Goal: Communication & Community: Answer question/provide support

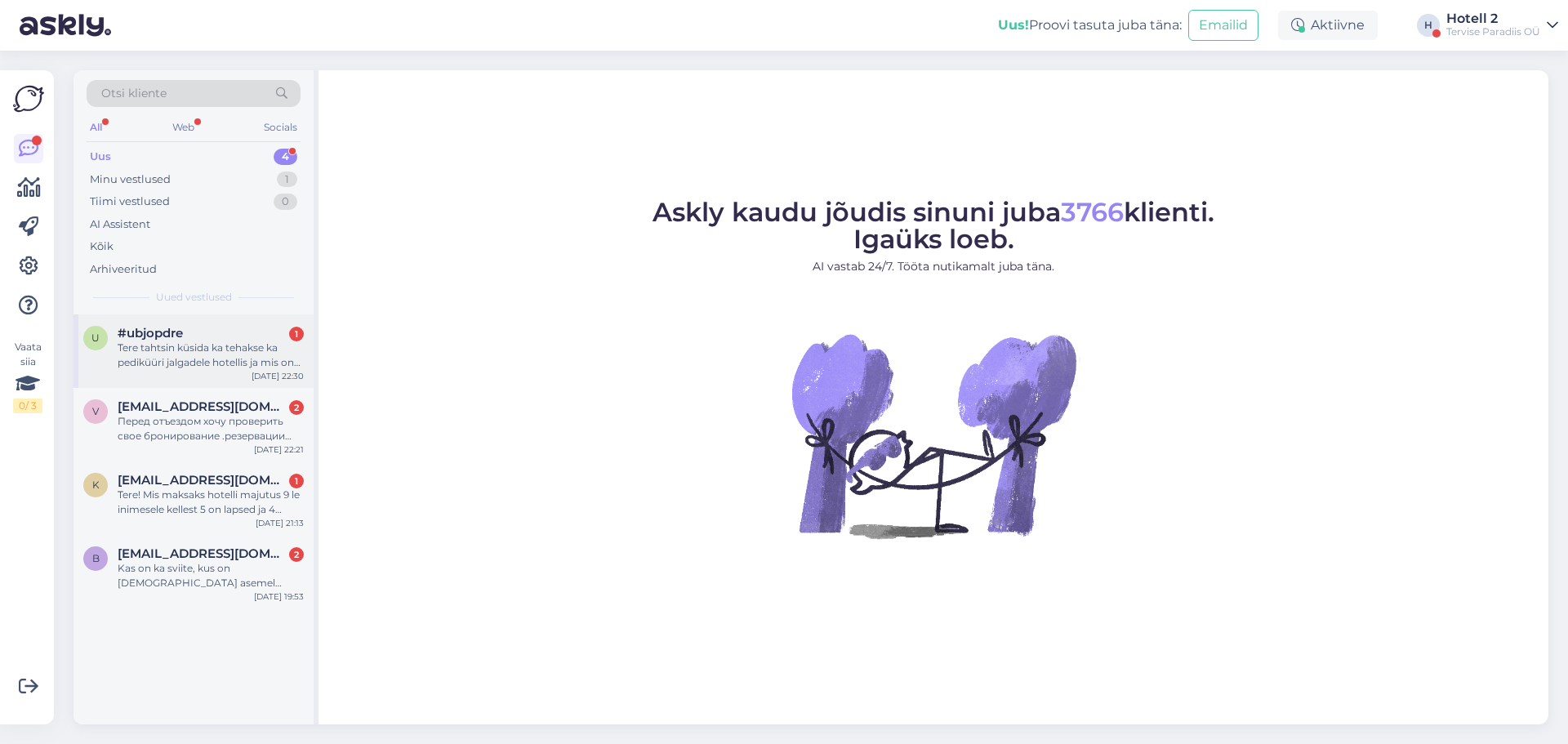
click at [173, 351] on div "Tere tahtsin küsida ka tehakse ka pediküüri jalgadele hotellis ja mis on selle …" at bounding box center [211, 356] width 186 height 29
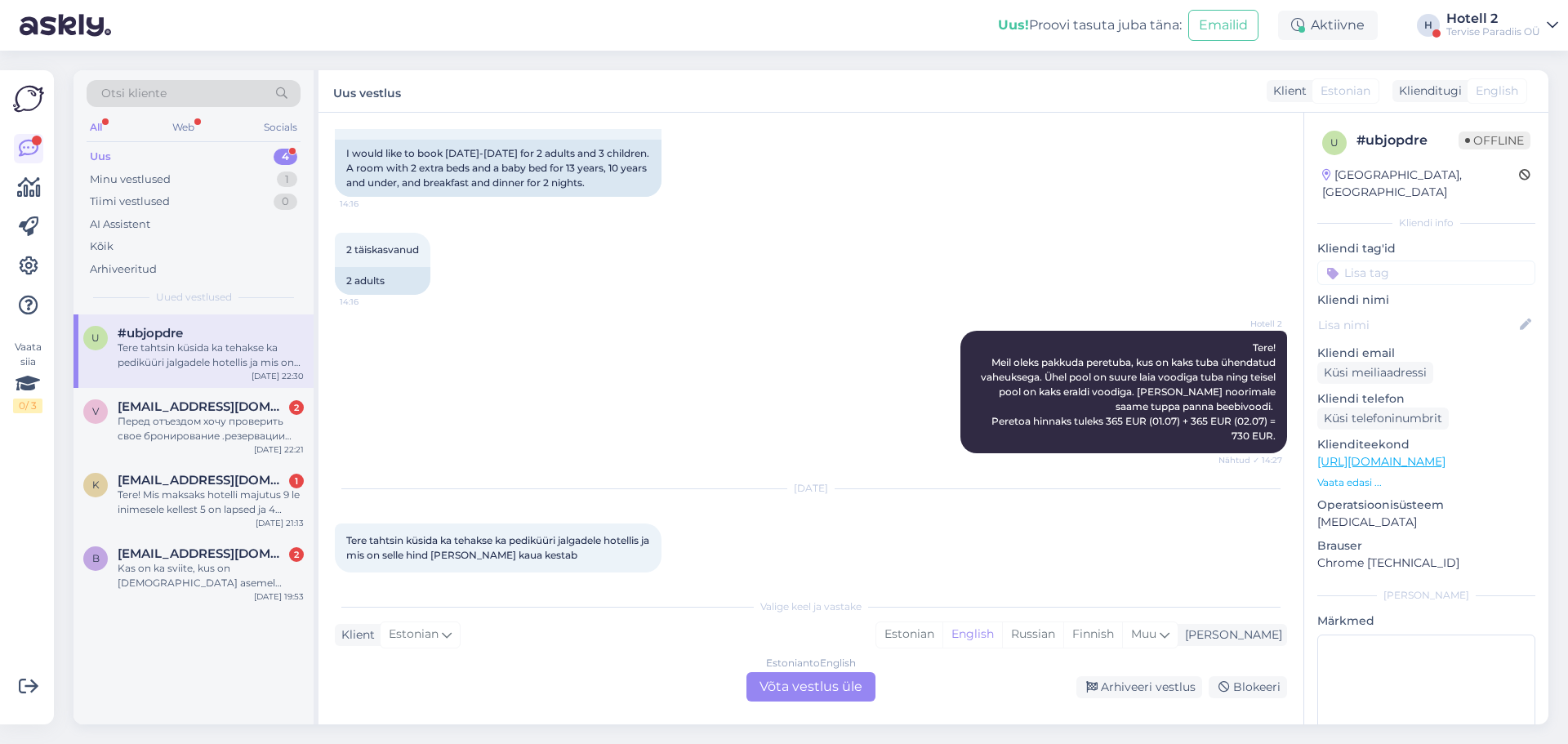
scroll to position [253, 0]
click at [778, 680] on div "Estonian to English Võta vestlus üle" at bounding box center [810, 686] width 129 height 29
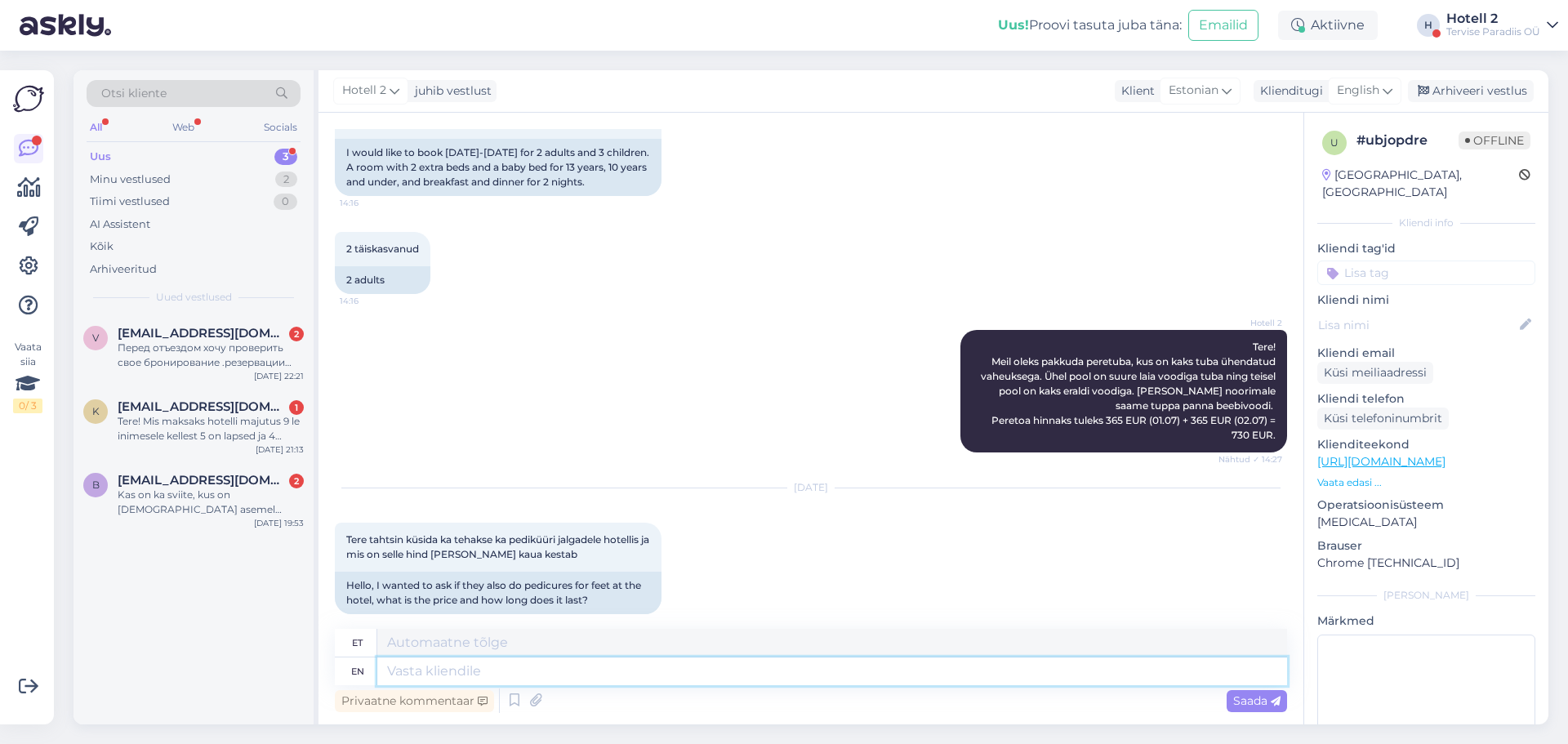
click at [389, 673] on textarea at bounding box center [832, 671] width 910 height 27
type input "T"
click at [1366, 90] on span "English" at bounding box center [1358, 90] width 42 height 18
type input "es"
drag, startPoint x: 1290, startPoint y: 192, endPoint x: 1187, endPoint y: 241, distance: 114.1
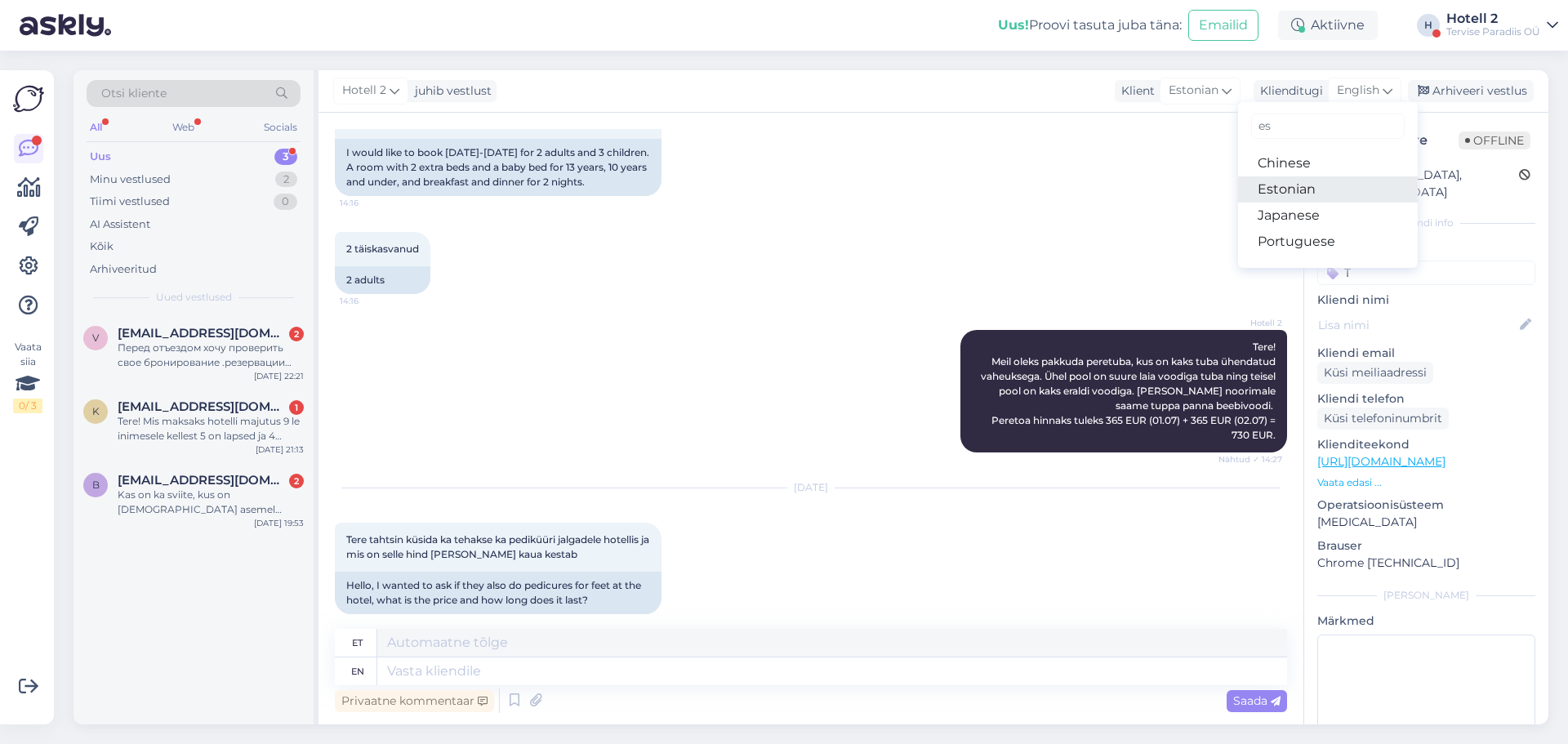
click at [1290, 192] on link "Estonian" at bounding box center [1328, 189] width 180 height 27
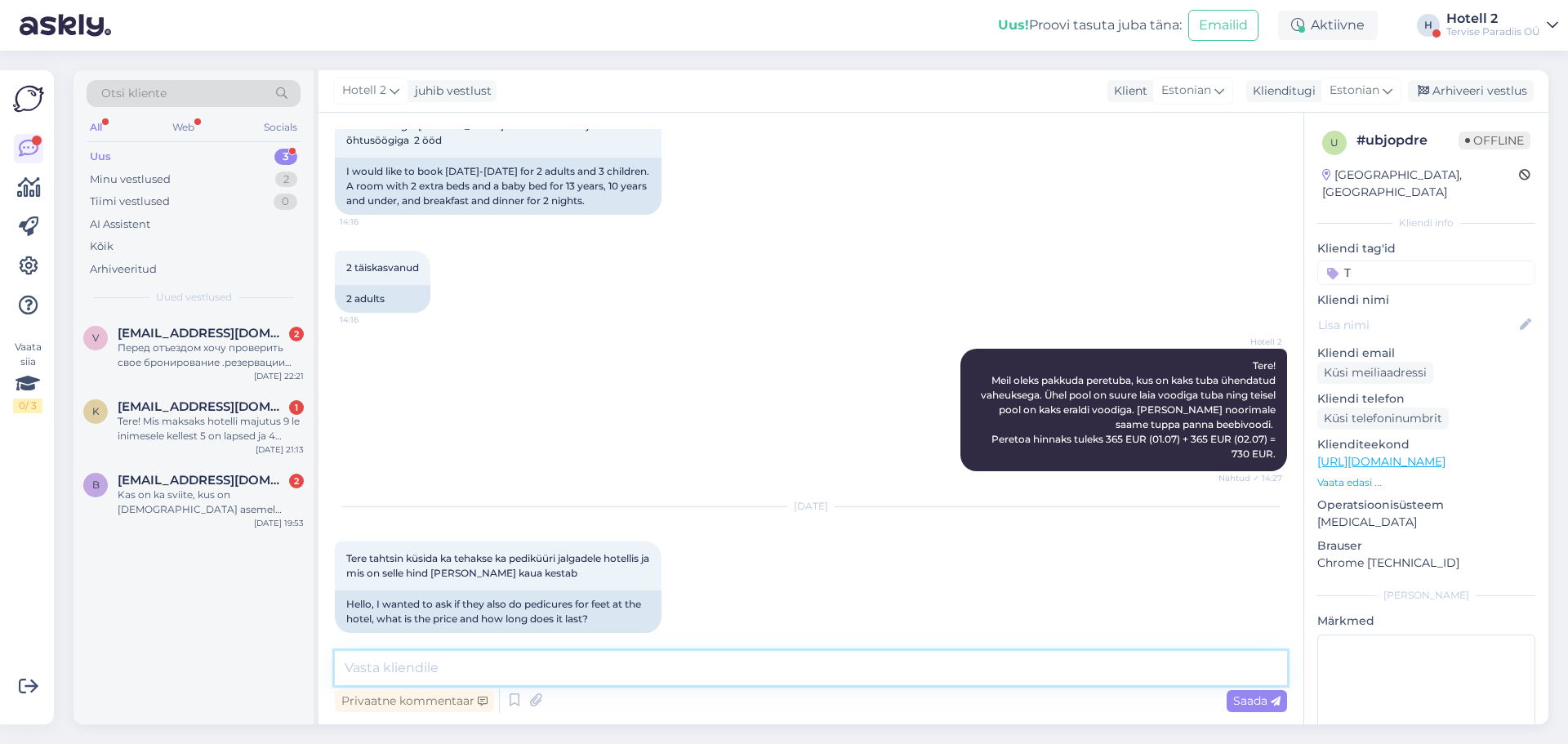
click at [395, 671] on textarea at bounding box center [810, 668] width 952 height 35
paste textarea "[URL][DOMAIN_NAME]"
type textarea "Tere! Jah, meil on pediküüri teenus olemas. [URL][DOMAIN_NAME]"
click at [1270, 700] on icon at bounding box center [1275, 701] width 10 height 10
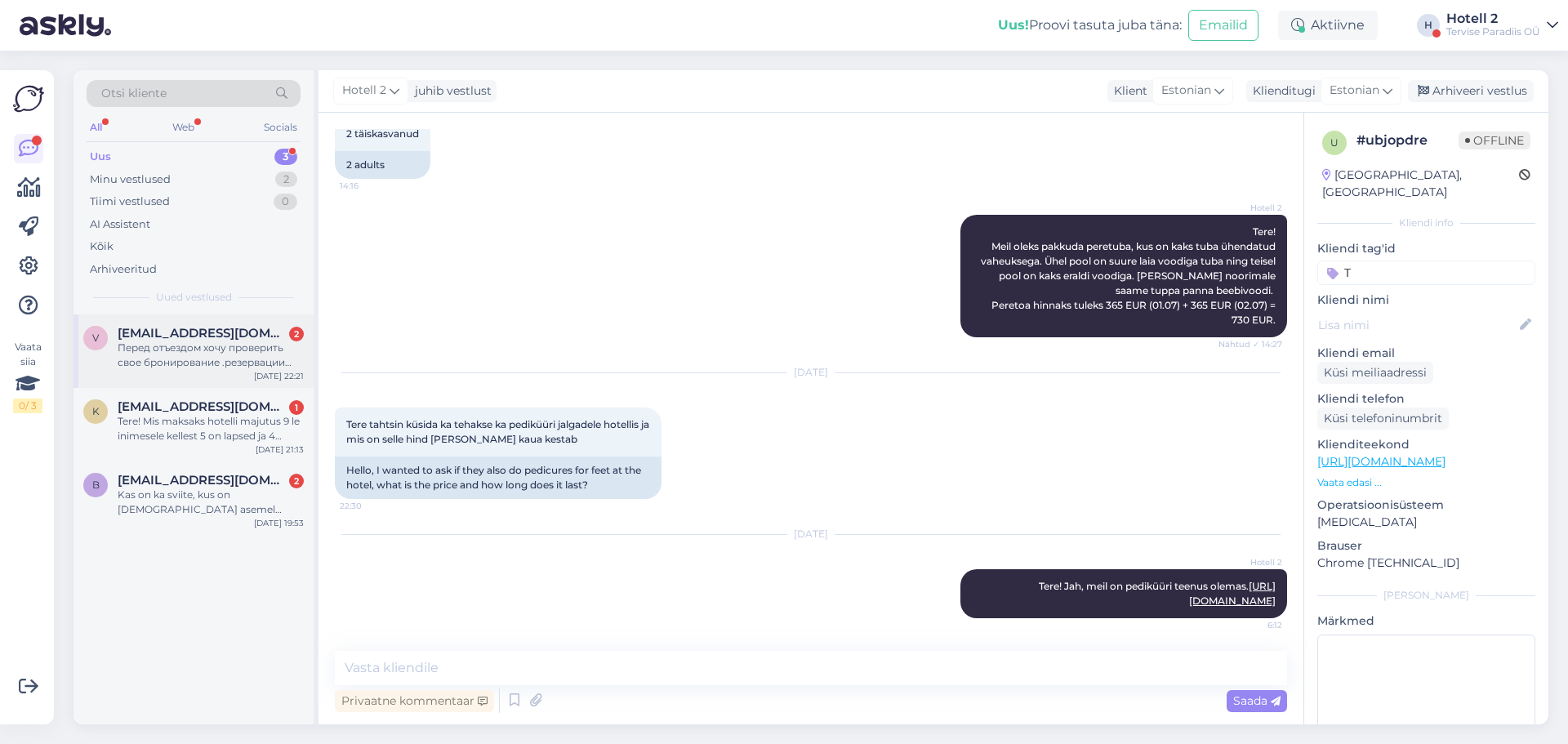
drag, startPoint x: 126, startPoint y: 345, endPoint x: 161, endPoint y: 349, distance: 35.2
click at [126, 345] on div "Перед отъездом хочу проверить свое бронирование .резервации 13560,[PERSON_NAME]…" at bounding box center [211, 356] width 186 height 29
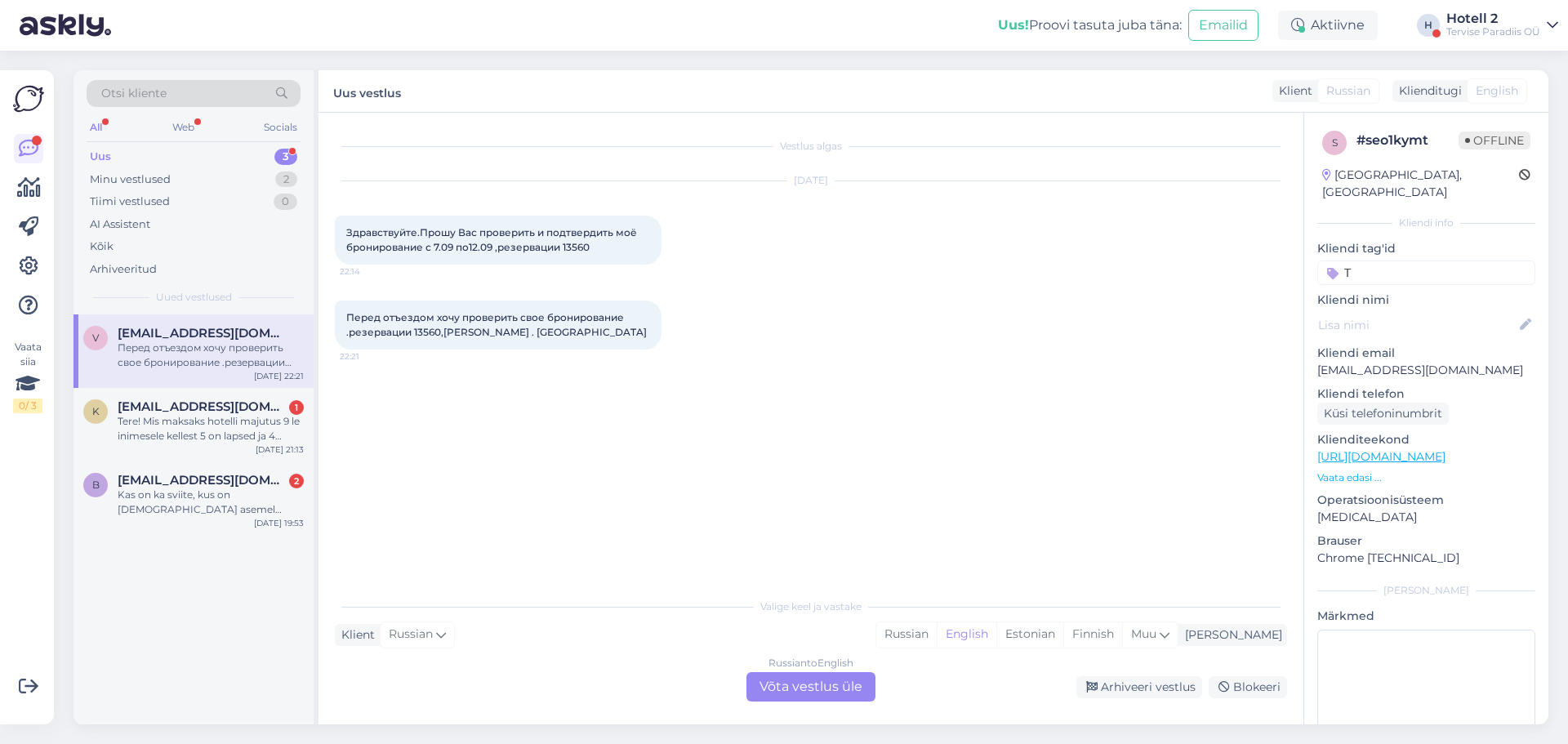
scroll to position [0, 0]
click at [778, 689] on div "Russian to English Võta vestlus üle" at bounding box center [810, 686] width 129 height 29
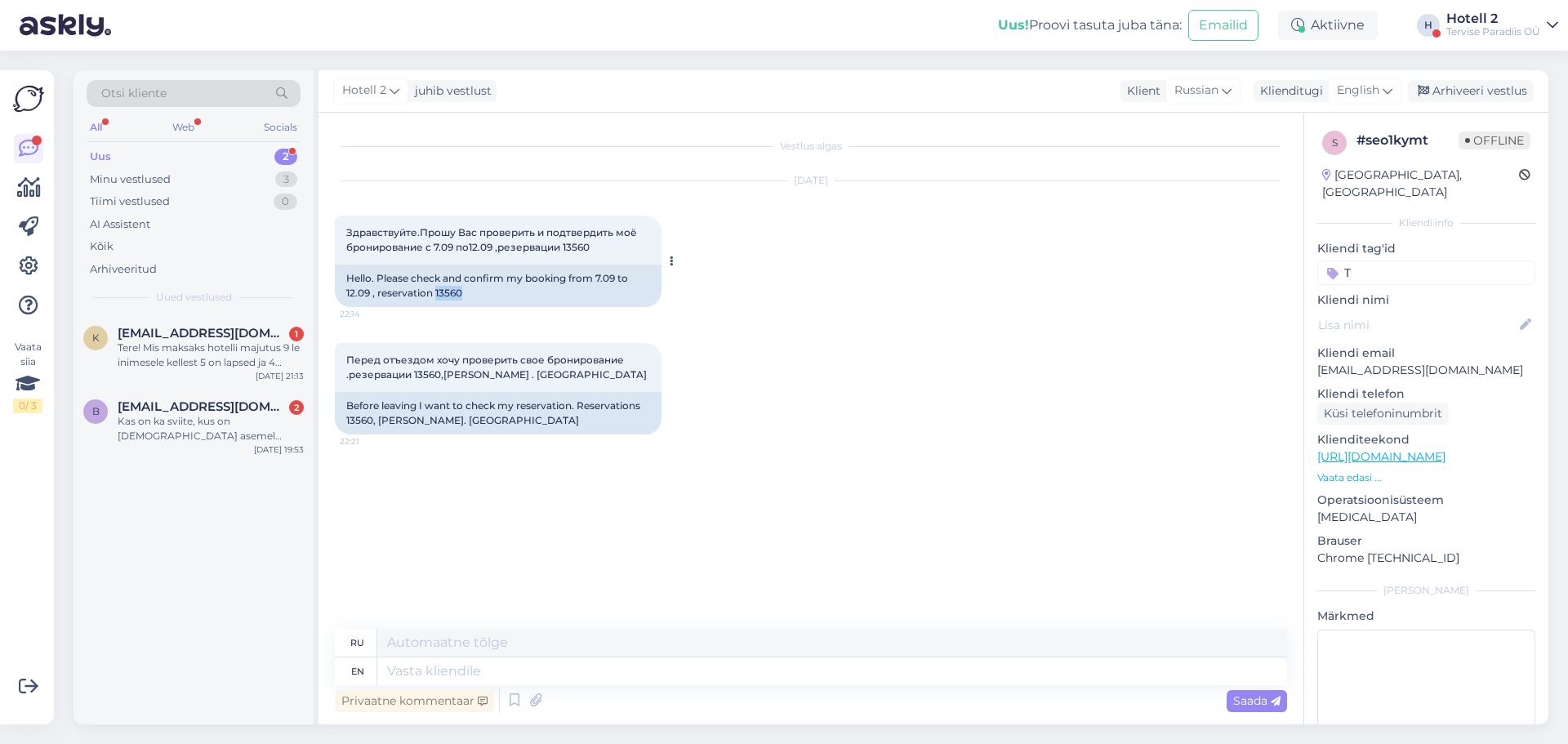
drag, startPoint x: 477, startPoint y: 287, endPoint x: 437, endPoint y: 293, distance: 40.4
click at [437, 293] on div "Hello. Please check and confirm my booking from 7.09 to 12.09 , reservation 135…" at bounding box center [497, 286] width 326 height 42
copy div "13560"
click at [432, 674] on textarea at bounding box center [832, 671] width 910 height 27
type textarea "Hello!"
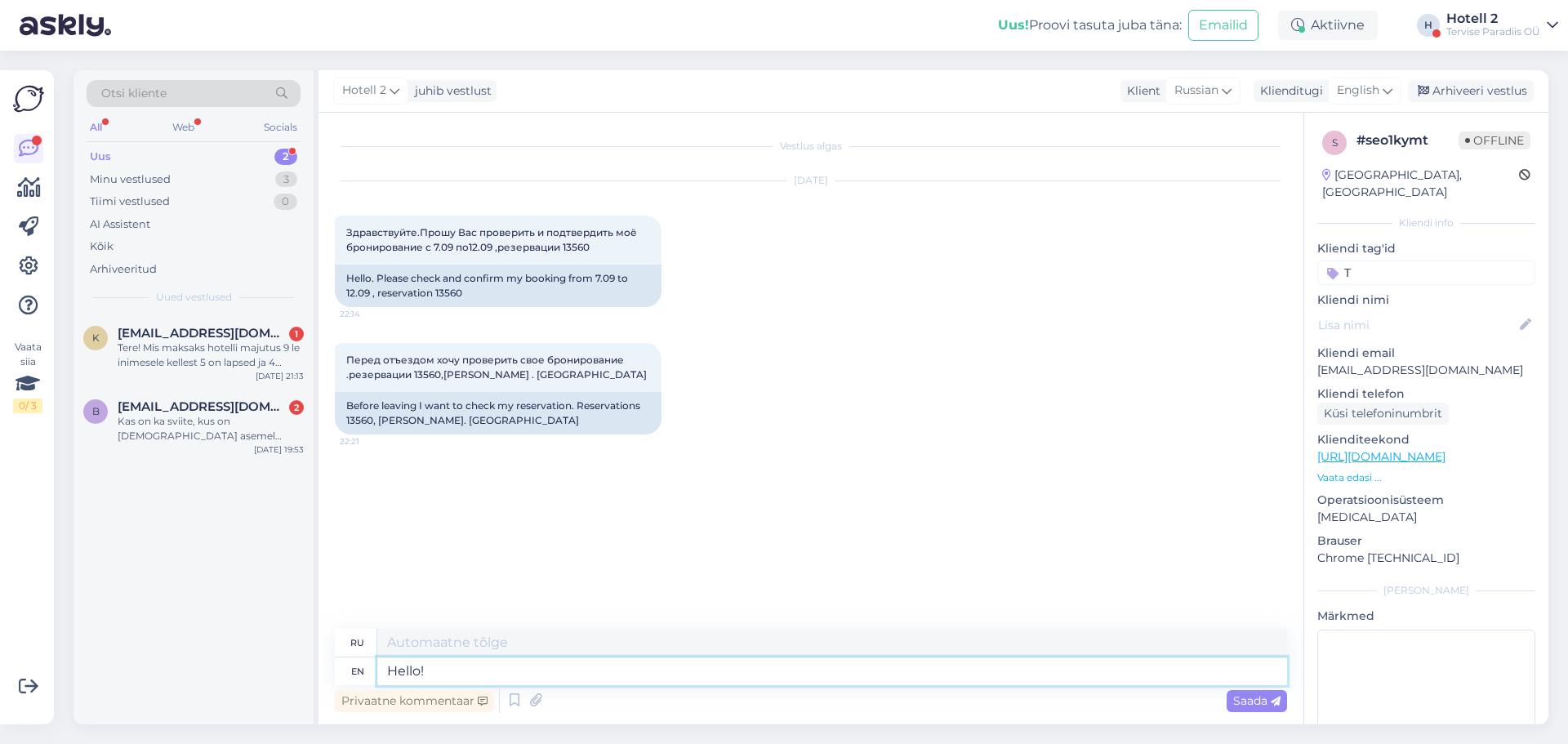
type textarea "Привет!"
type textarea "Hello! Unfortunately"
type textarea "Здравствуйте! К сожалению."
type textarea "Hello! Unfortunately,"
type textarea "Здравствуйте! К сожалению,"
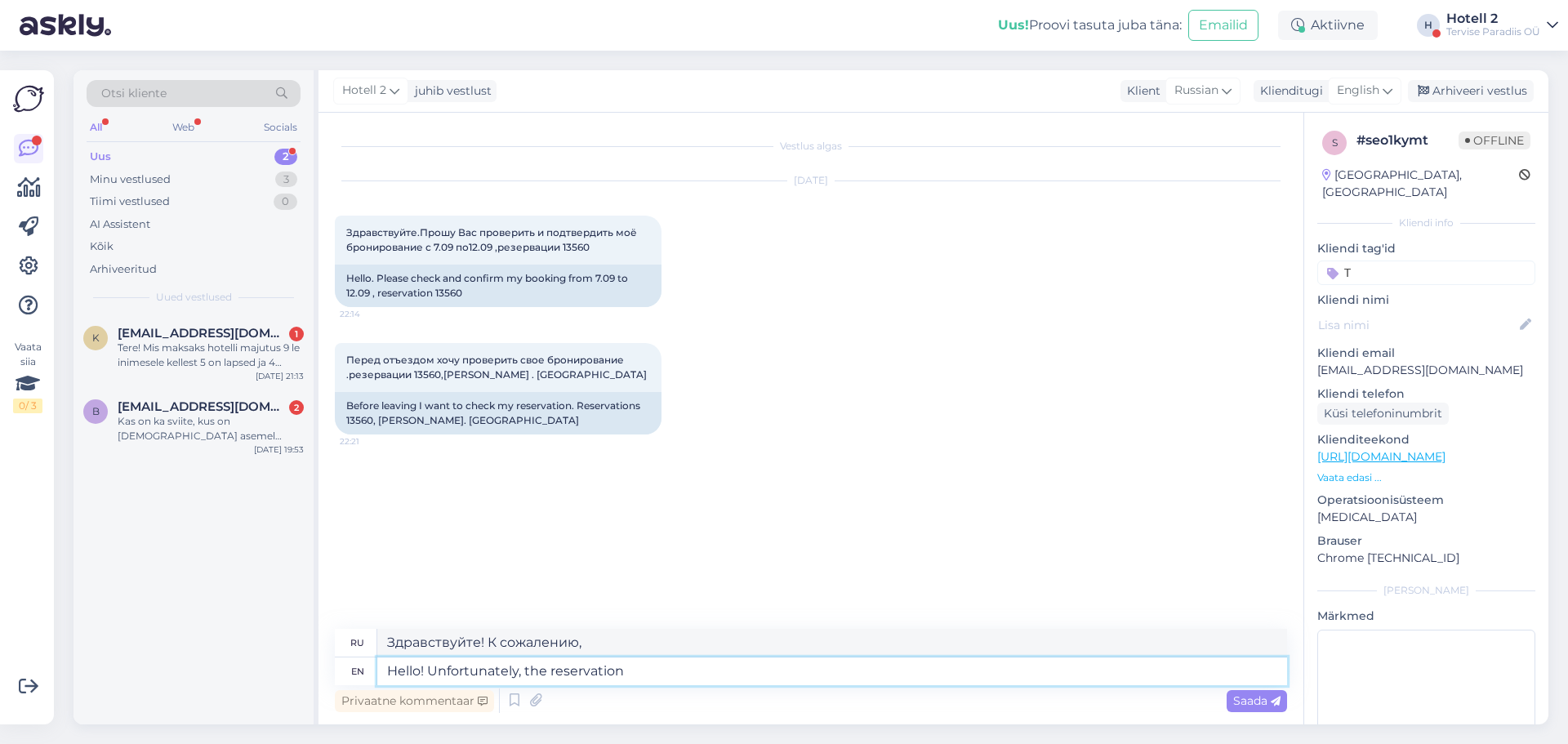
type textarea "Hello! Unfortunately, the reservation"
type textarea "Здравствуйте! К сожалению, бронирование"
type textarea "Hello! Unfortunately, the reservation number"
type textarea "Здравствуйте! К сожалению, номер бронирования"
click at [551, 669] on textarea "Hello! Unfortunately, the reservation number" at bounding box center [832, 671] width 910 height 27
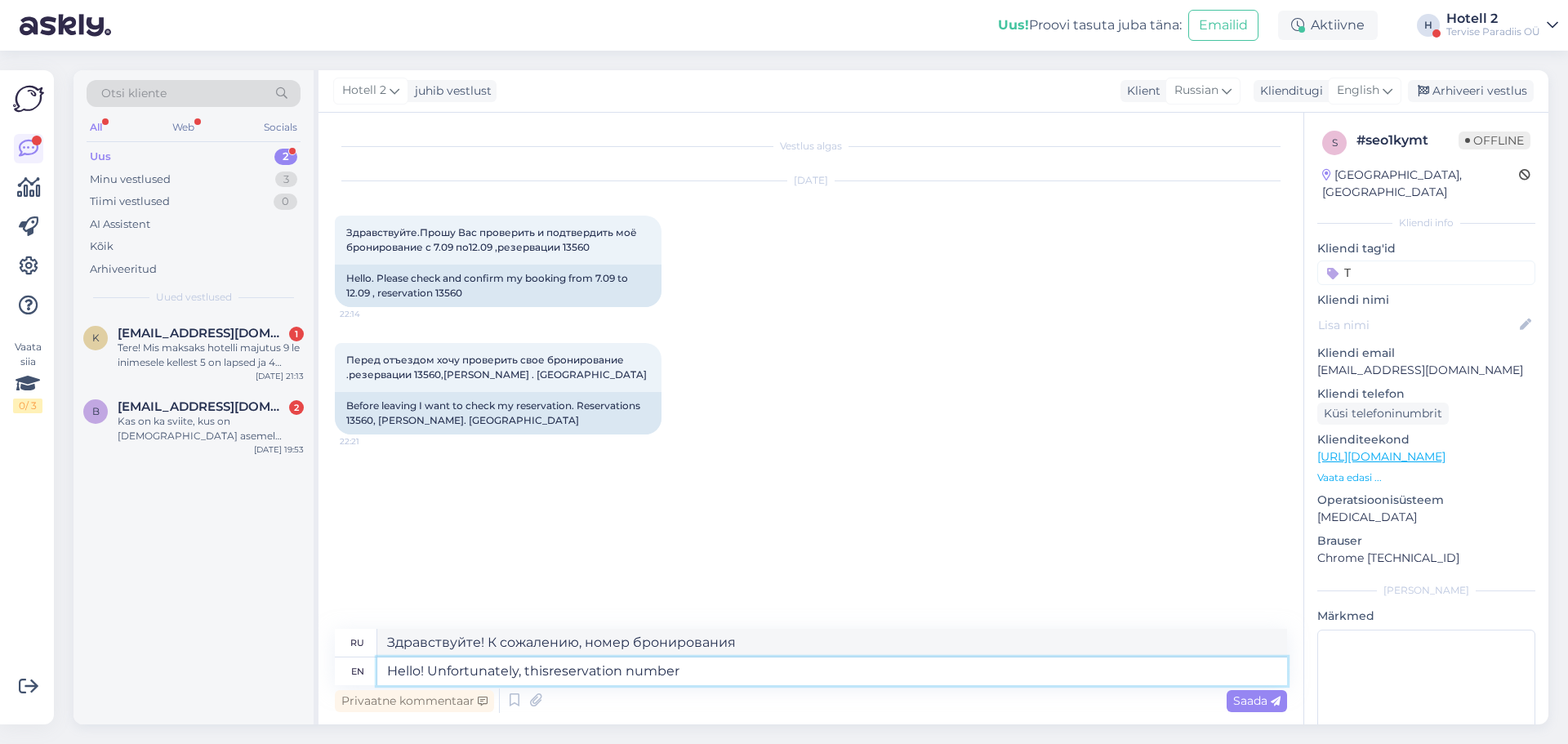
type textarea "Hello! Unfortunately, this reservation number"
type textarea "Здравствуйте! К сожалению, этот номер бронирования"
click at [750, 672] on textarea "Hello! Unfortunately, this reservation number" at bounding box center [832, 671] width 910 height 27
type textarea "Hello! Unfortunately, this reservation number 135"
type textarea "Здравствуйте! К сожалению, номер бронирования 135."
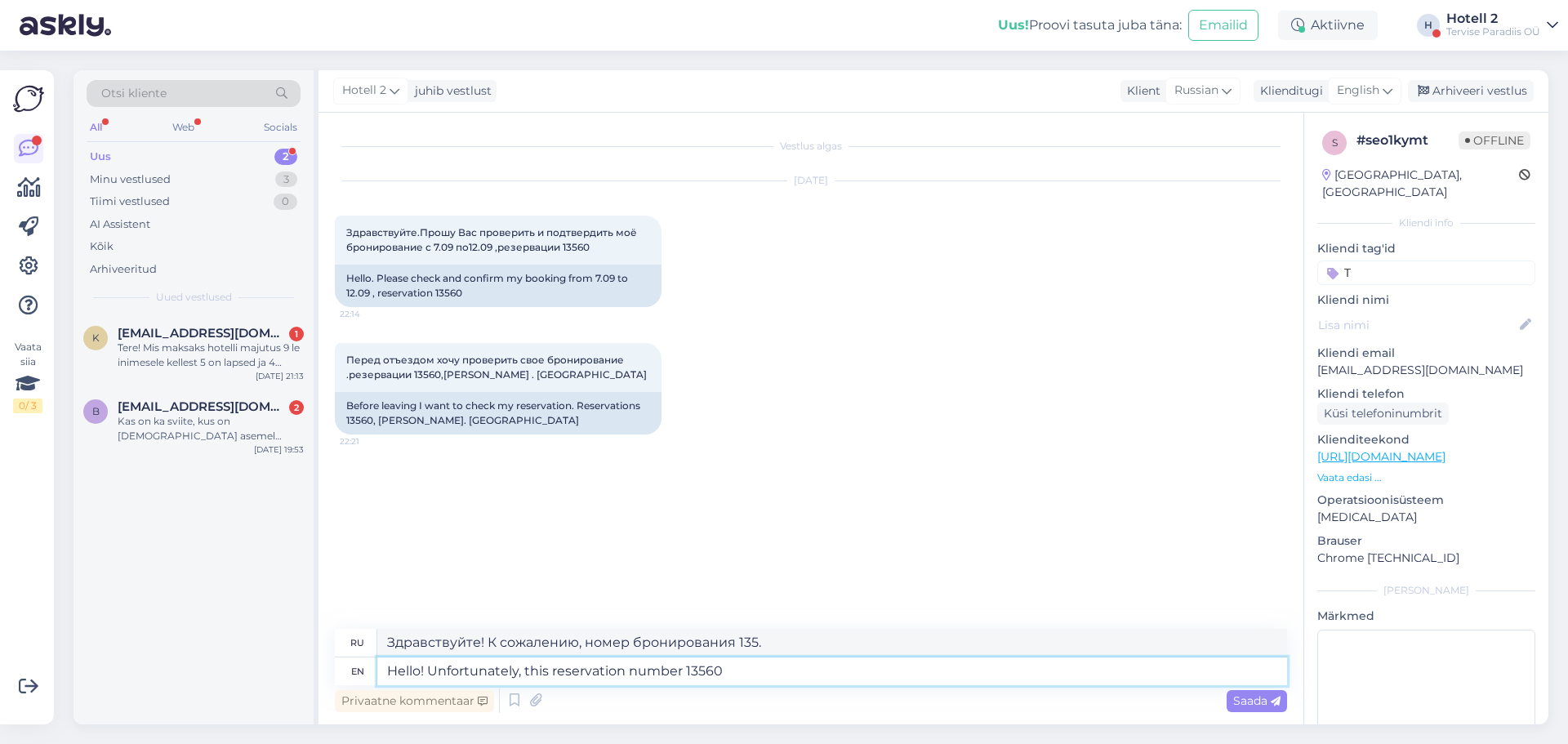
type textarea "Hello! Unfortunately, this reservation number 13560"
type textarea "Здравствуйте! К сожалению, номер бронирования 13560"
type textarea "Hello! Unfortunately, this reservation number 13560 is"
type textarea "Здравствуйте! К сожалению, этот номер бронирования 13560"
type textarea "Hello! Unfortunately, this reservation number 13560 is an"
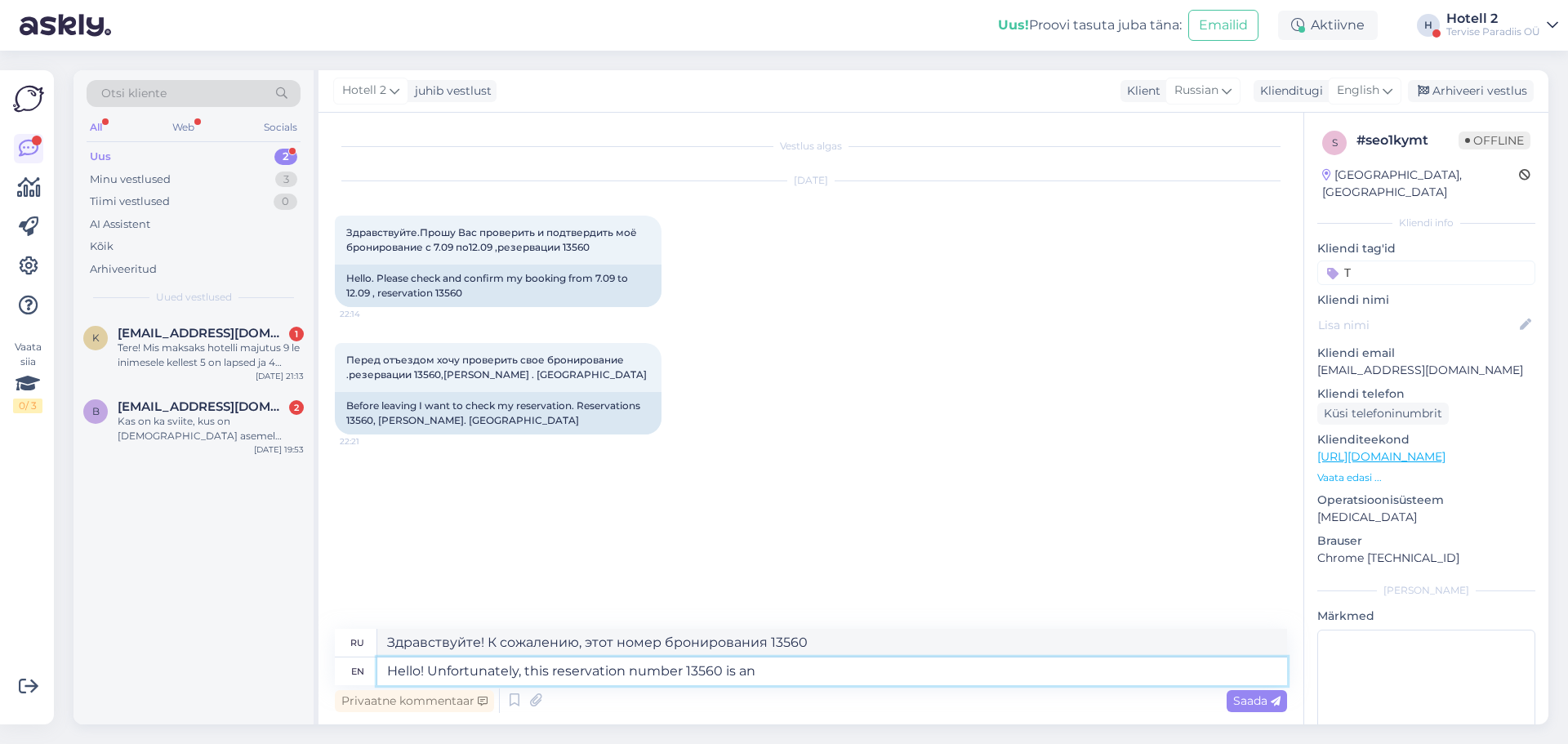
type textarea "Здравствуйте! К сожалению, этот номер бронирования 13560 —"
type textarea "Hello! Unfortunately, this reservation number 13560 is an old"
type textarea "Здравствуйте! К сожалению, номер бронирования 13560 устарел."
type textarea "Hello! Unfortunately, this reservation number 13560 is an old reservation"
type textarea "Здравствуйте! К сожалению, номер бронирования 13560 — старый."
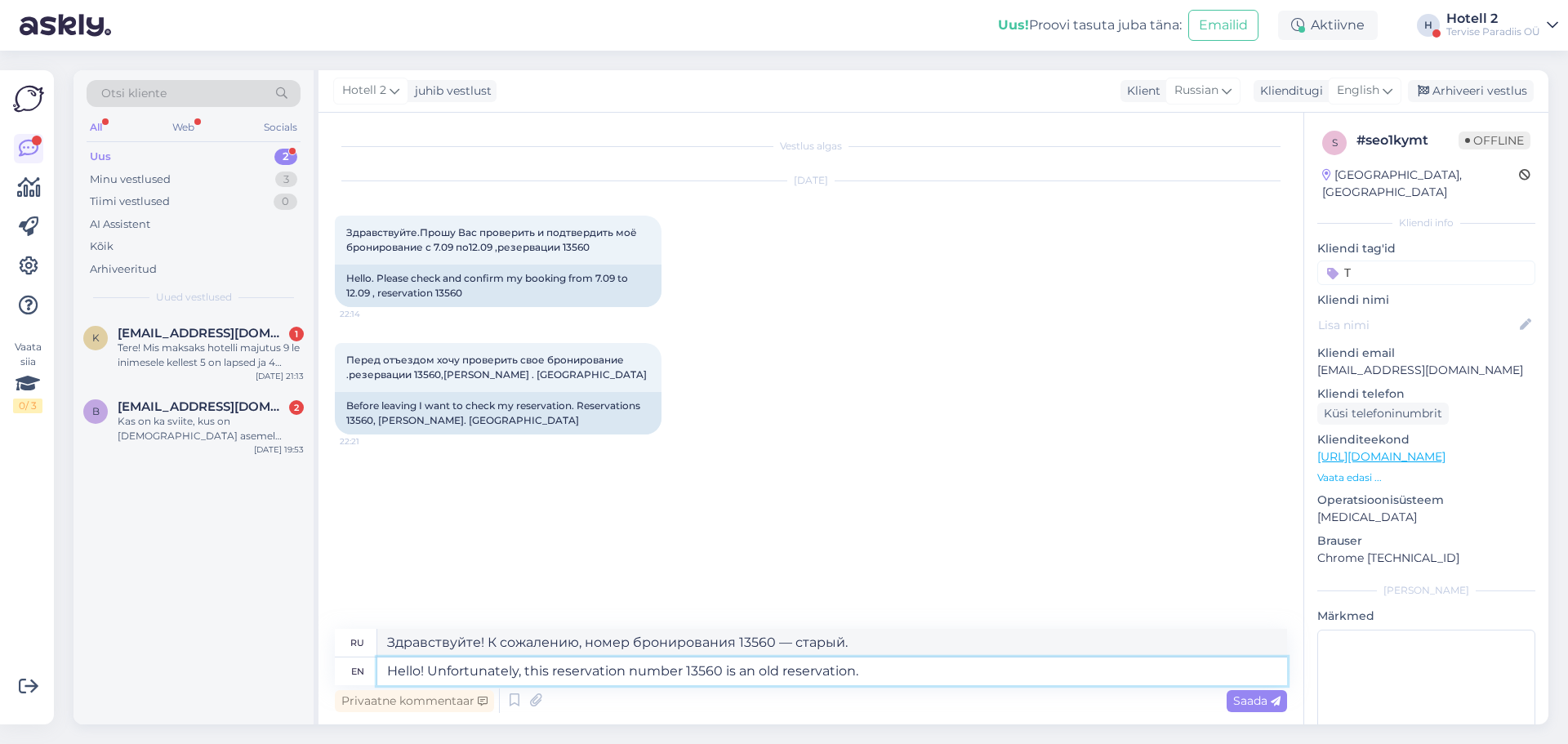
type textarea "Hello! Unfortunately, this reservation number 13560 is an old reservation."
type textarea "Здравствуйте! К сожалению, номер бронирования 13560 уже устарел."
type textarea "Hello! Unfortunately, this reservation number 13560 is an old reservation. [GEO…"
type textarea "Здравствуйте! К сожалению, номер бронирования 13560 уже устарел. Пожалуйста."
type textarea "Hello! Unfortunately, this reservation number 13560 is an old reservation. Plea…"
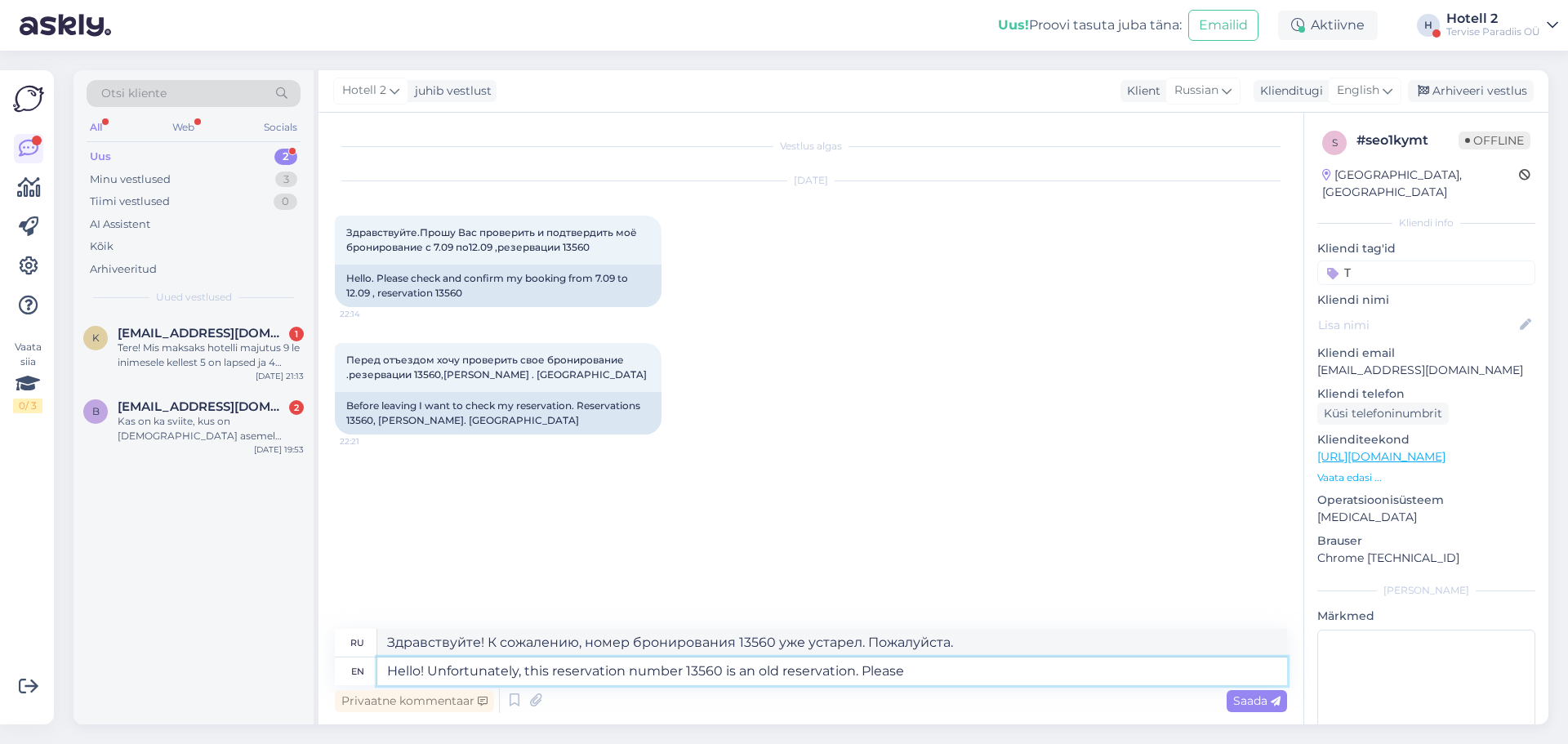
type textarea "Здравствуйте! К сожалению, это бронирование под номером 13560 уже устарело. Пож…"
type textarea "Hello! Unfortunately, this reservation number 13560 is an old reservation. Plea…"
type textarea "Здравствуйте! К сожалению, это бронирование под номером 13560 уже устарело. Пож…"
type textarea "Hello! Unfortunately, this reservation number 13560 is an old reservation. Plea…"
type textarea "Здравствуйте! К сожалению, это бронирование под номером 13560 уже устарело. Пож…"
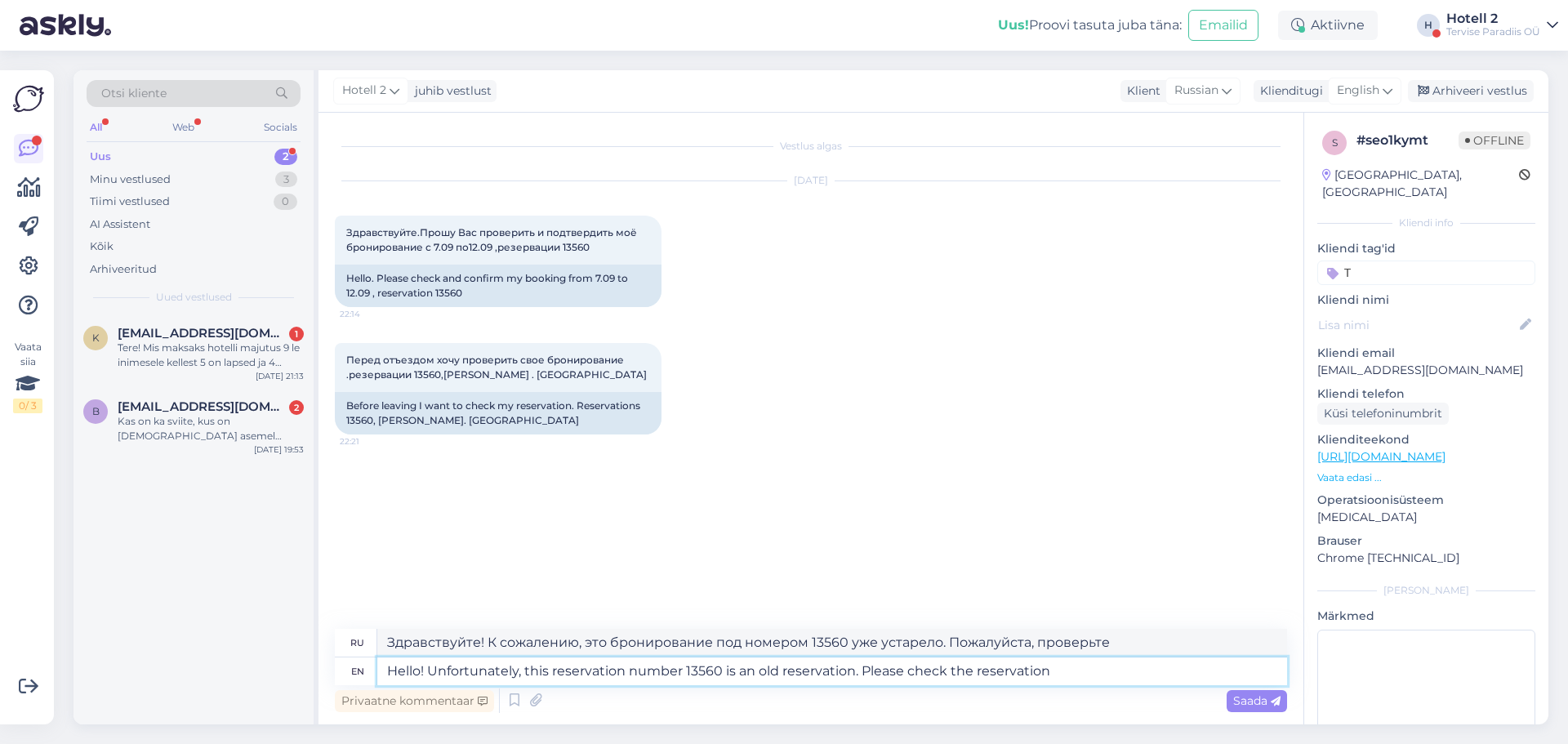
type textarea "Hello! Unfortunately, this reservation number 13560 is an old reservation. Plea…"
type textarea "Здравствуйте! К сожалению, это бронирование под номером 13560 уже зарегистриров…"
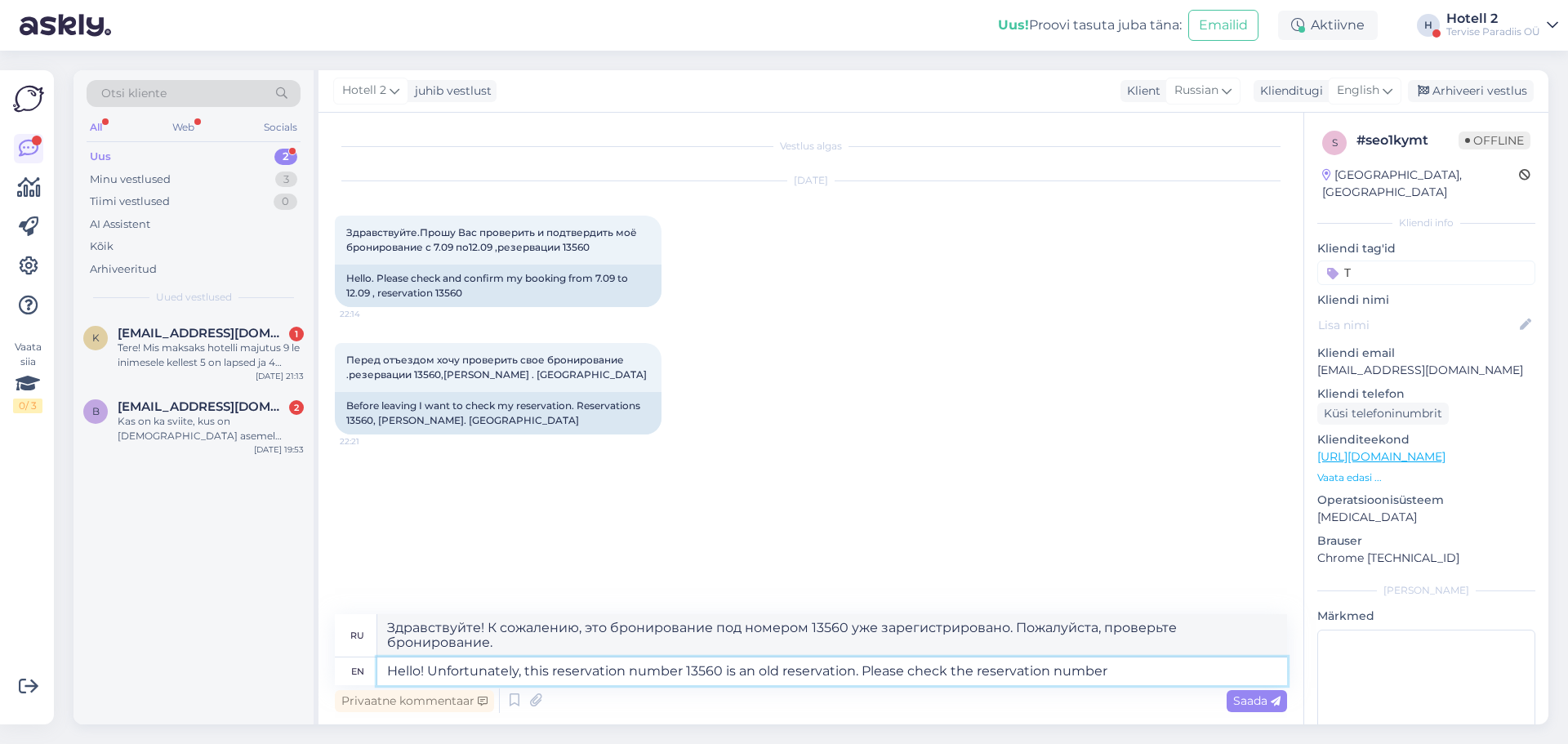
type textarea "Hello! Unfortunately, this reservation number 13560 is an old reservation. Plea…"
type textarea "Здравствуйте! К сожалению, номер бронирования 13560 уже устарел. Проверьте номе…"
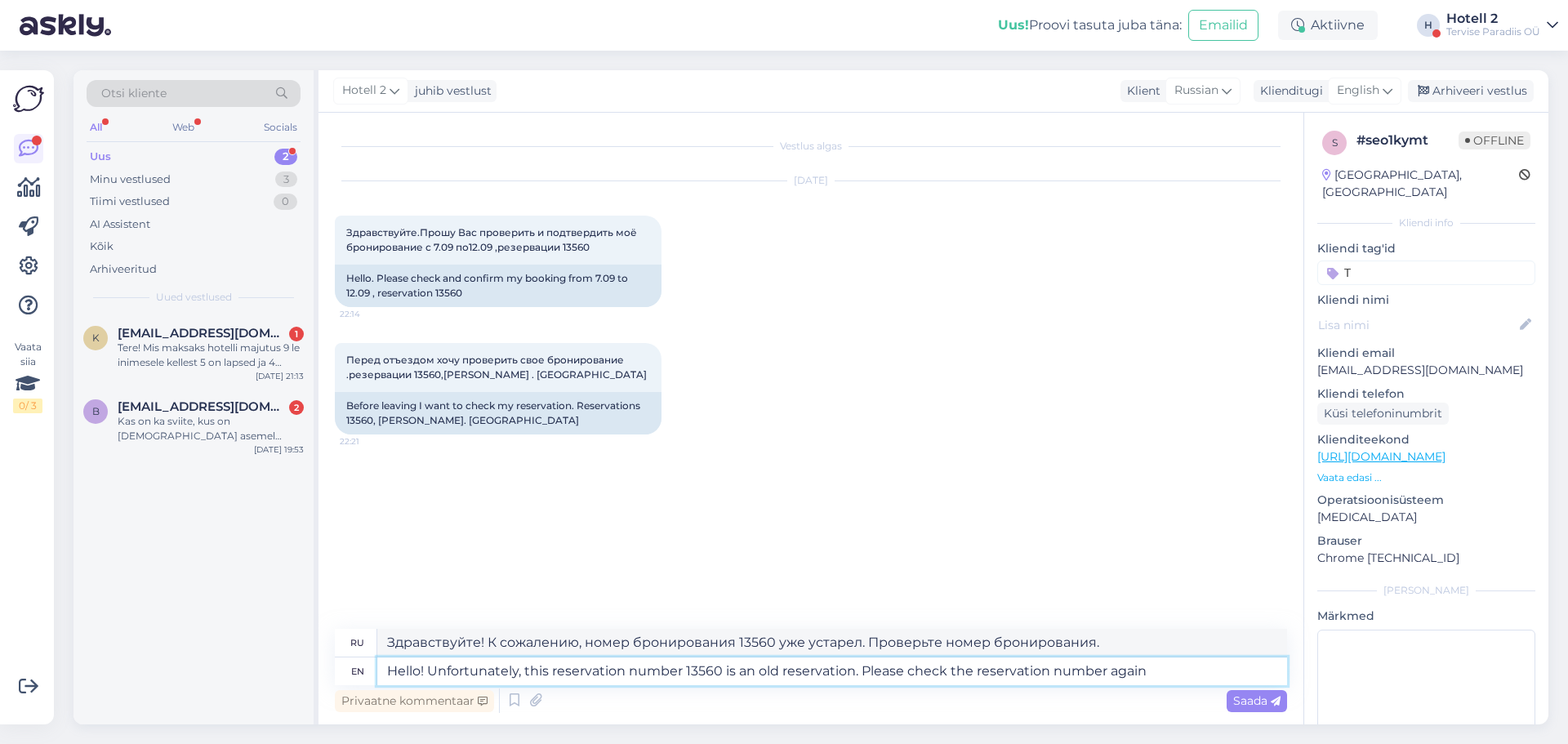
type textarea "Hello! Unfortunately, this reservation number 13560 is an old reservation. Plea…"
type textarea "Здравствуйте! К сожалению, номер бронирования 13560 уже устарел. Пожалуйста, пр…"
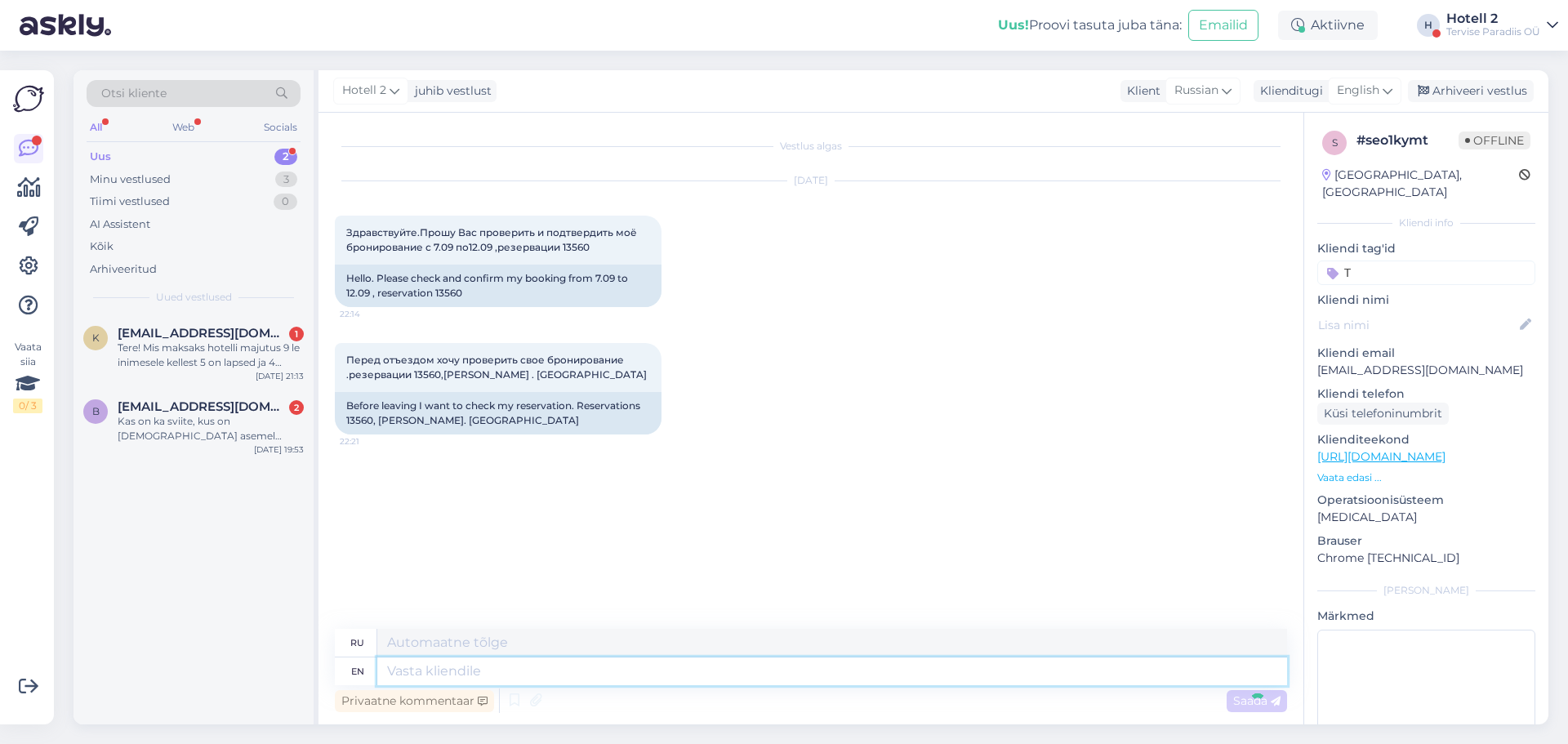
scroll to position [15, 0]
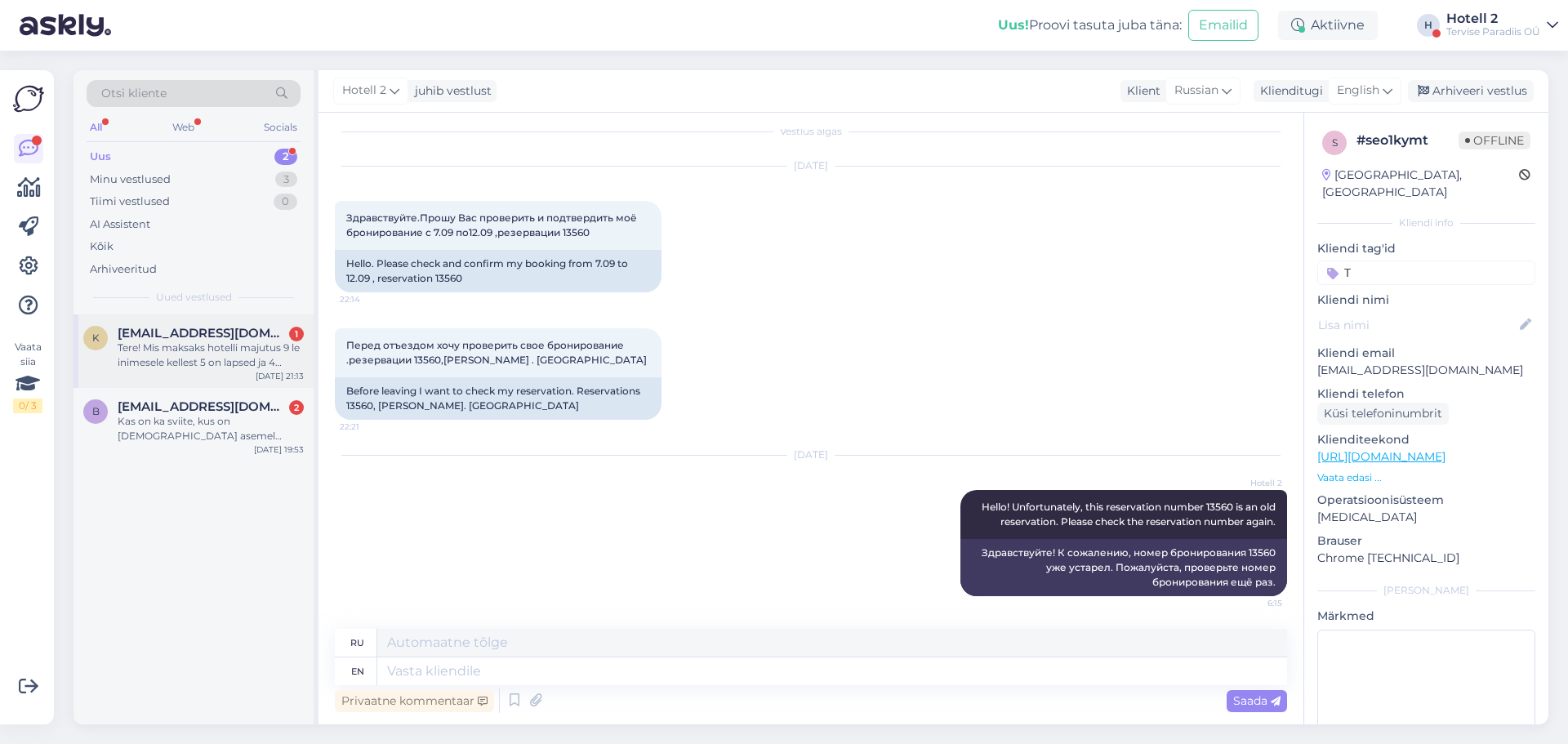
click at [204, 360] on div "Tere! Mis maksaks hotelli majutus 9 le inimesele kellest 5 on lapsed ja 4 täisk…" at bounding box center [211, 356] width 186 height 29
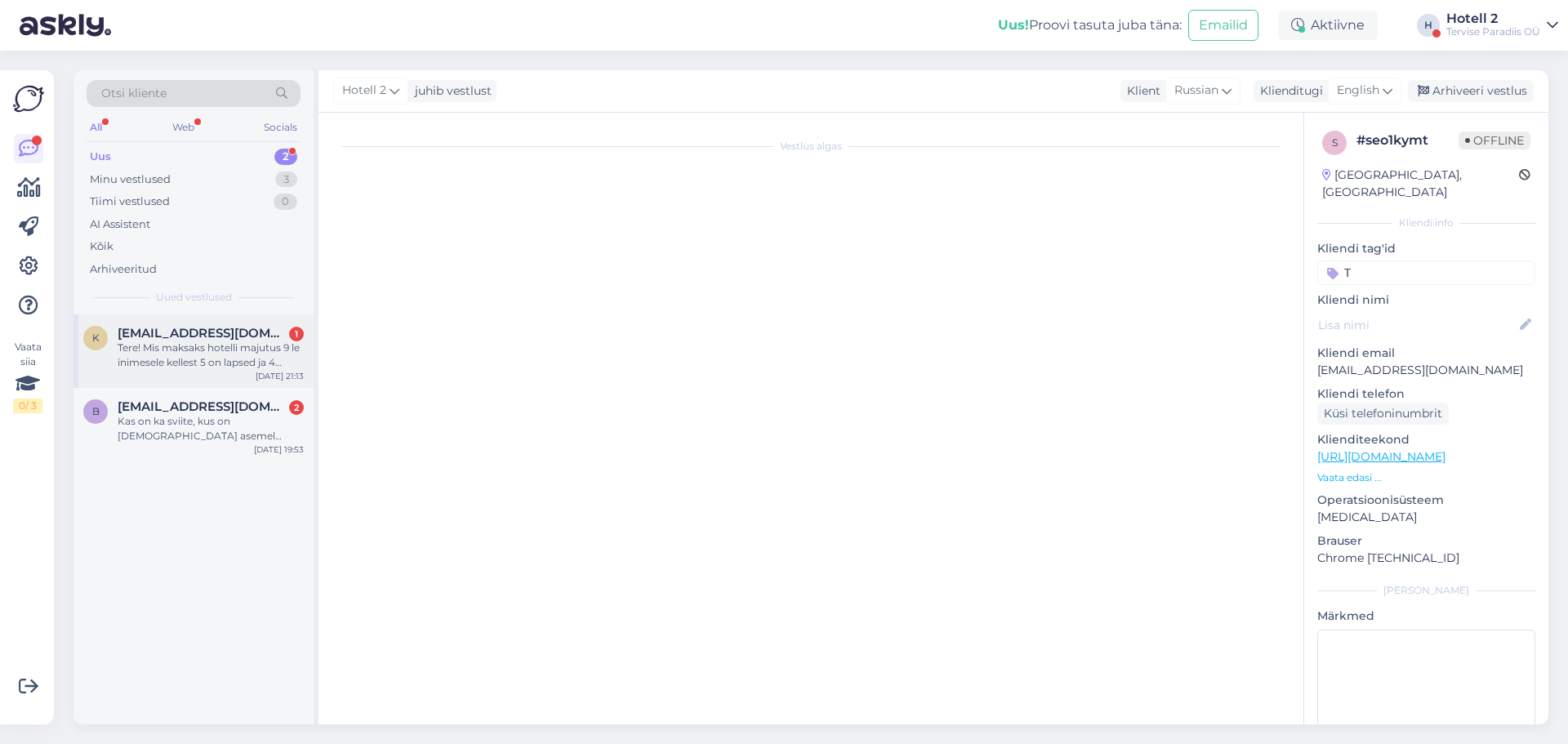
scroll to position [0, 0]
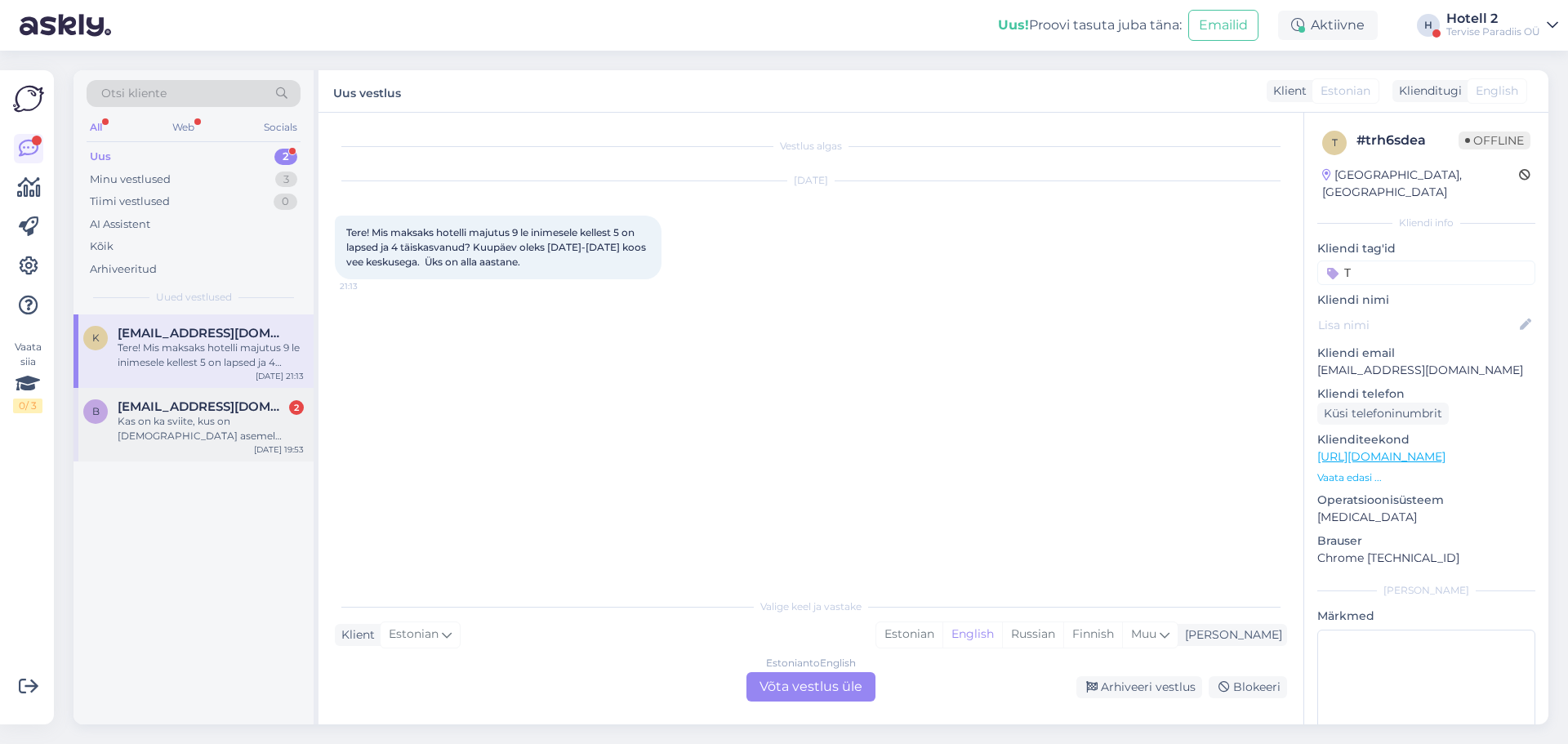
click at [196, 410] on span "[EMAIL_ADDRESS][DOMAIN_NAME]" at bounding box center [203, 407] width 170 height 15
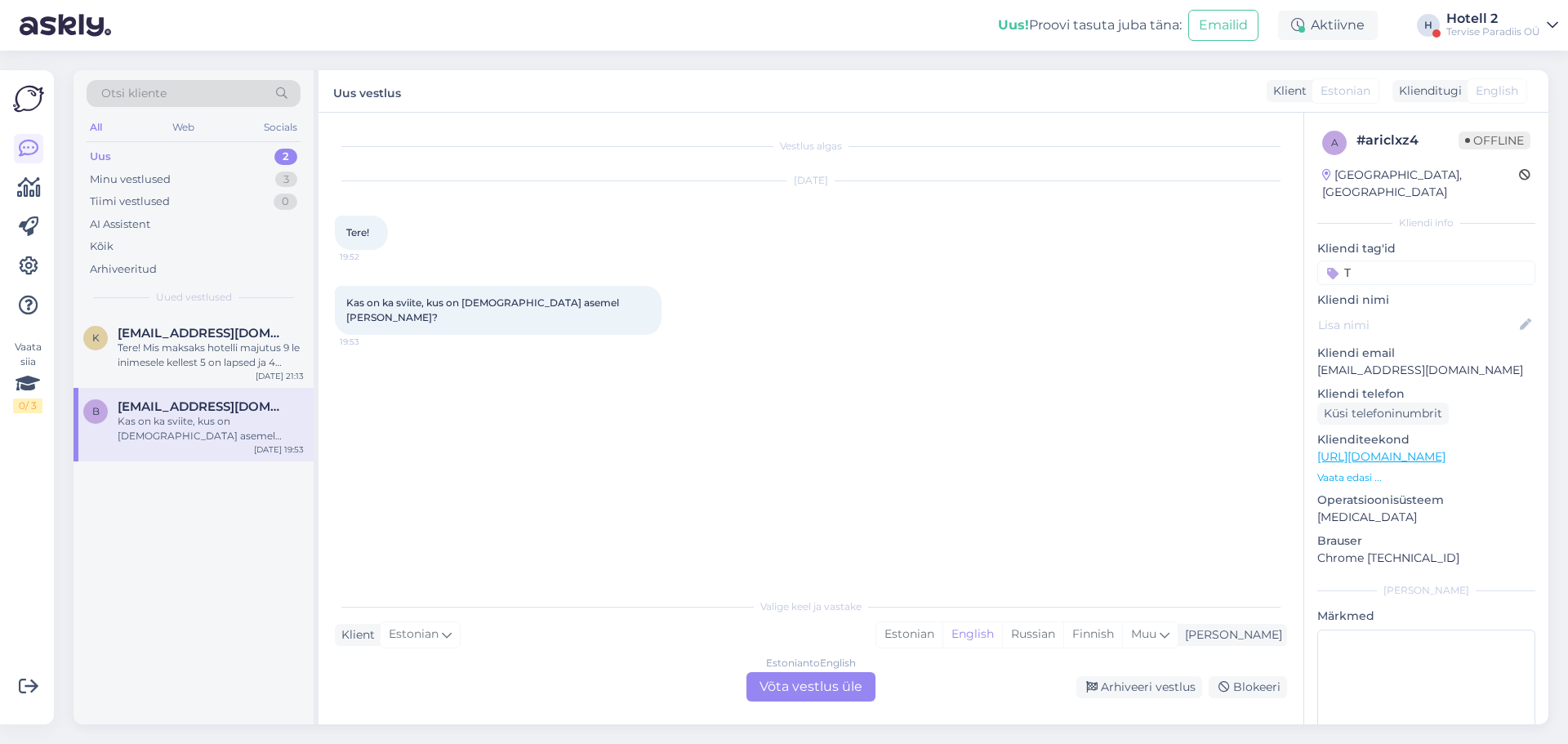
click at [810, 705] on div "Vestlus algas [DATE] Tere! 19:52 Kas on ka sviite, kus on [DEMOGRAPHIC_DATA] as…" at bounding box center [811, 418] width 985 height 611
click at [811, 686] on div "Estonian to English Võta vestlus üle" at bounding box center [810, 686] width 129 height 29
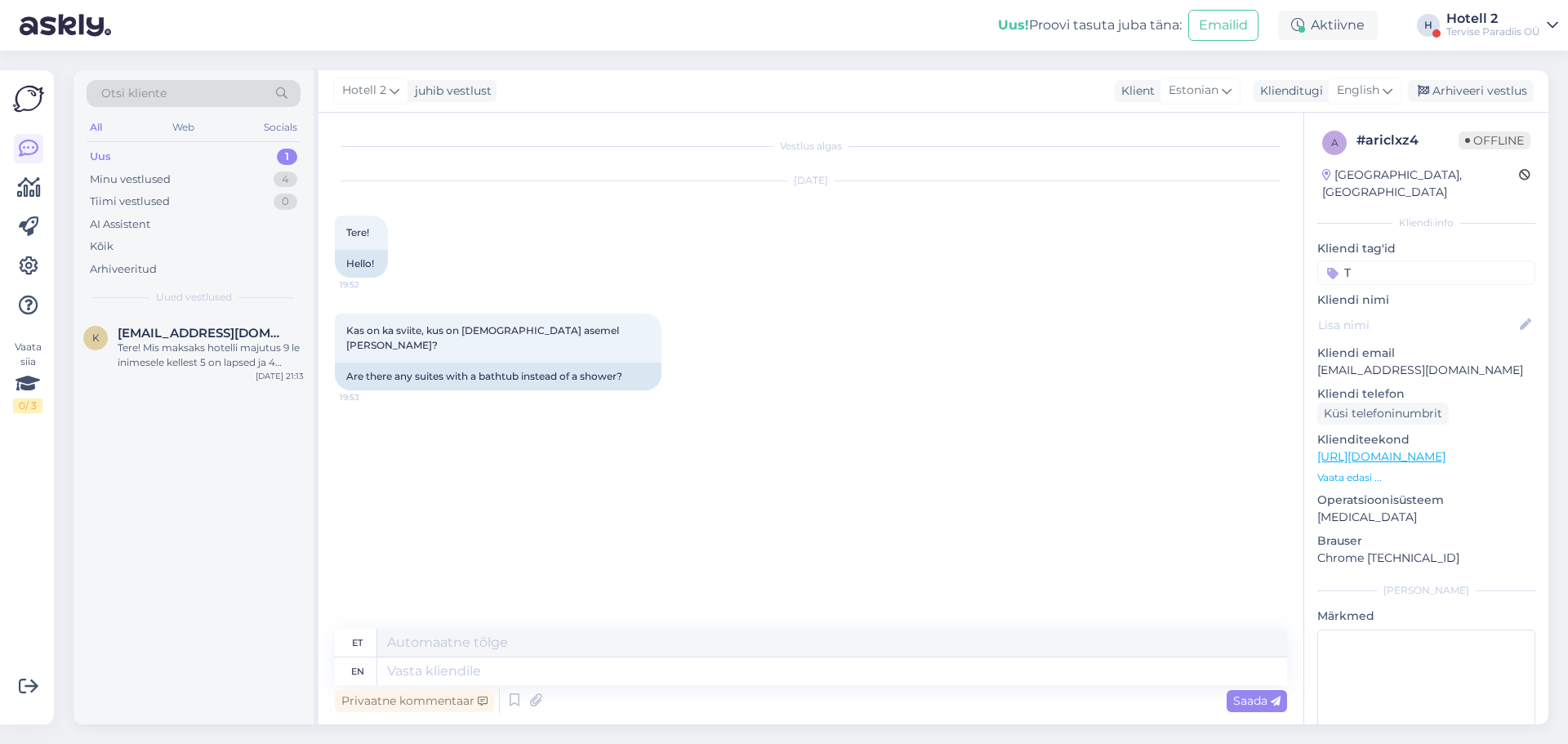
click at [1359, 76] on div "Hotell 2 juhib vestlust Klient Estonian Klienditugi English es Chinese Estonian…" at bounding box center [934, 91] width 1230 height 42
click at [1360, 91] on span "English" at bounding box center [1358, 90] width 42 height 18
drag, startPoint x: 1289, startPoint y: 198, endPoint x: 1219, endPoint y: 223, distance: 74.3
click at [1289, 198] on link "Estonian" at bounding box center [1328, 189] width 180 height 27
click at [423, 659] on textarea at bounding box center [810, 668] width 952 height 35
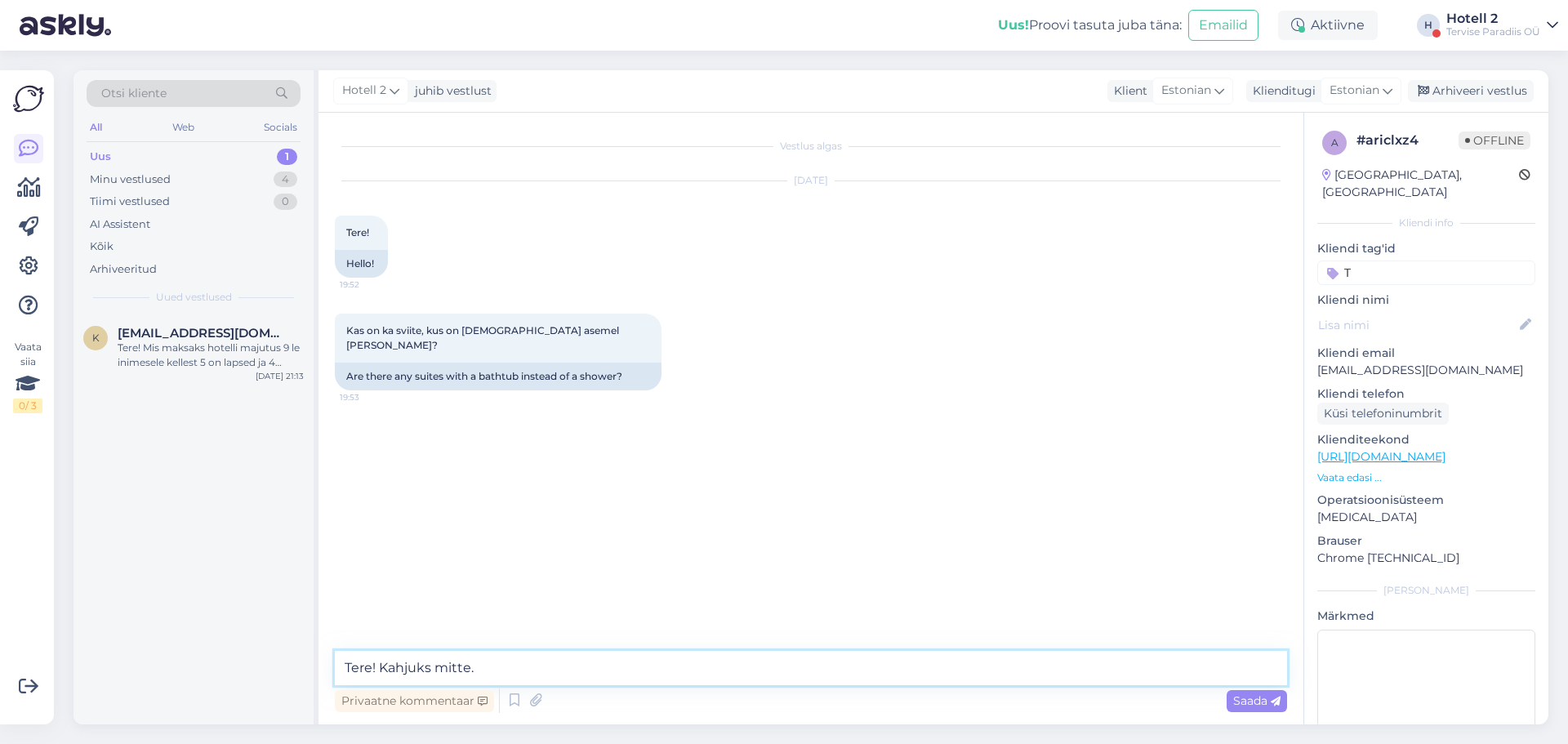
type textarea "Tere! Kahjuks mitte."
click at [1260, 699] on span "Saada" at bounding box center [1256, 701] width 48 height 15
click at [1484, 96] on div "Arhiveeri vestlus" at bounding box center [1471, 91] width 126 height 22
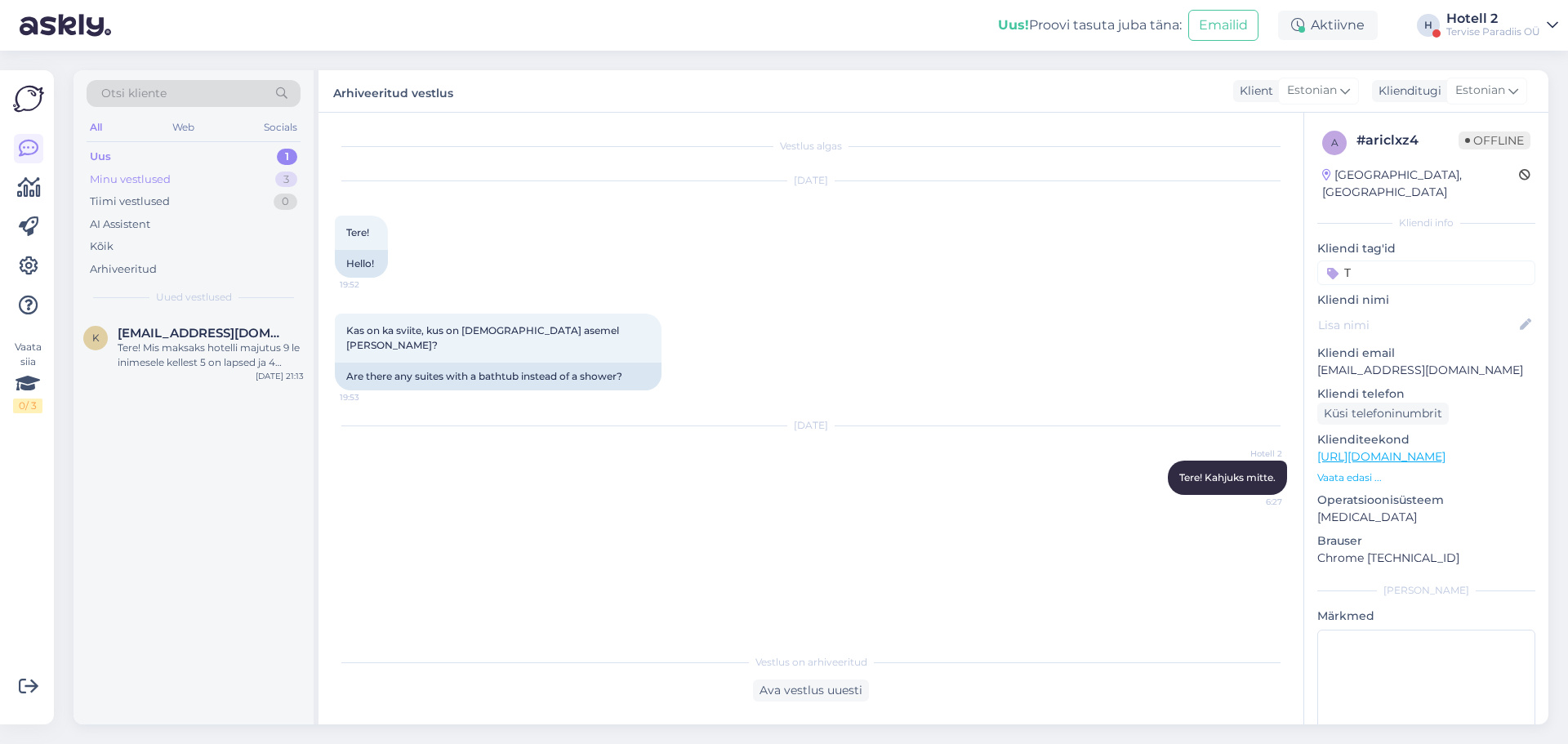
click at [210, 179] on div "Minu vestlused 3" at bounding box center [194, 179] width 214 height 23
click at [222, 349] on div "Hello! Unfortunately, this reservation number 13560 is an old reservation. Plea…" at bounding box center [211, 356] width 186 height 29
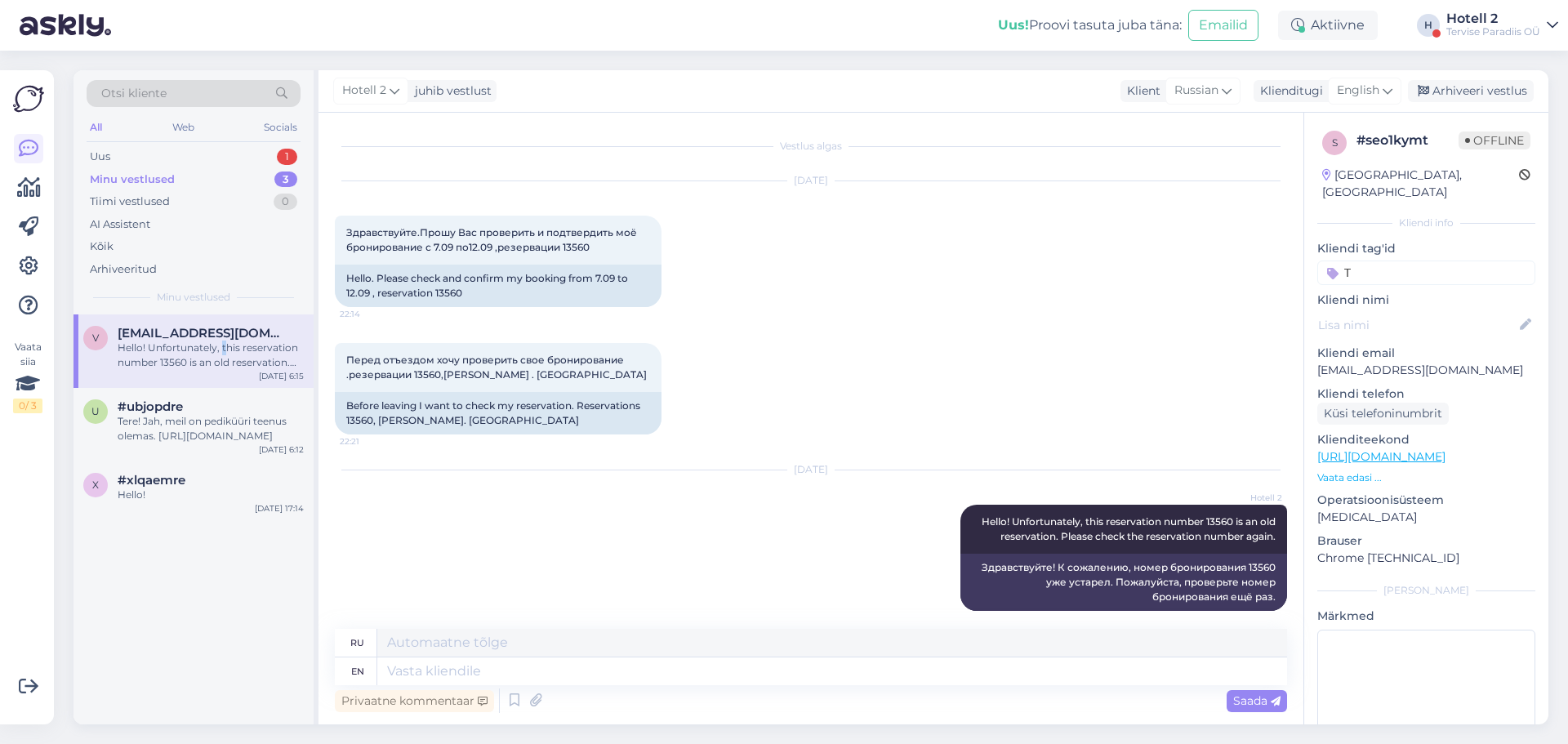
scroll to position [15, 0]
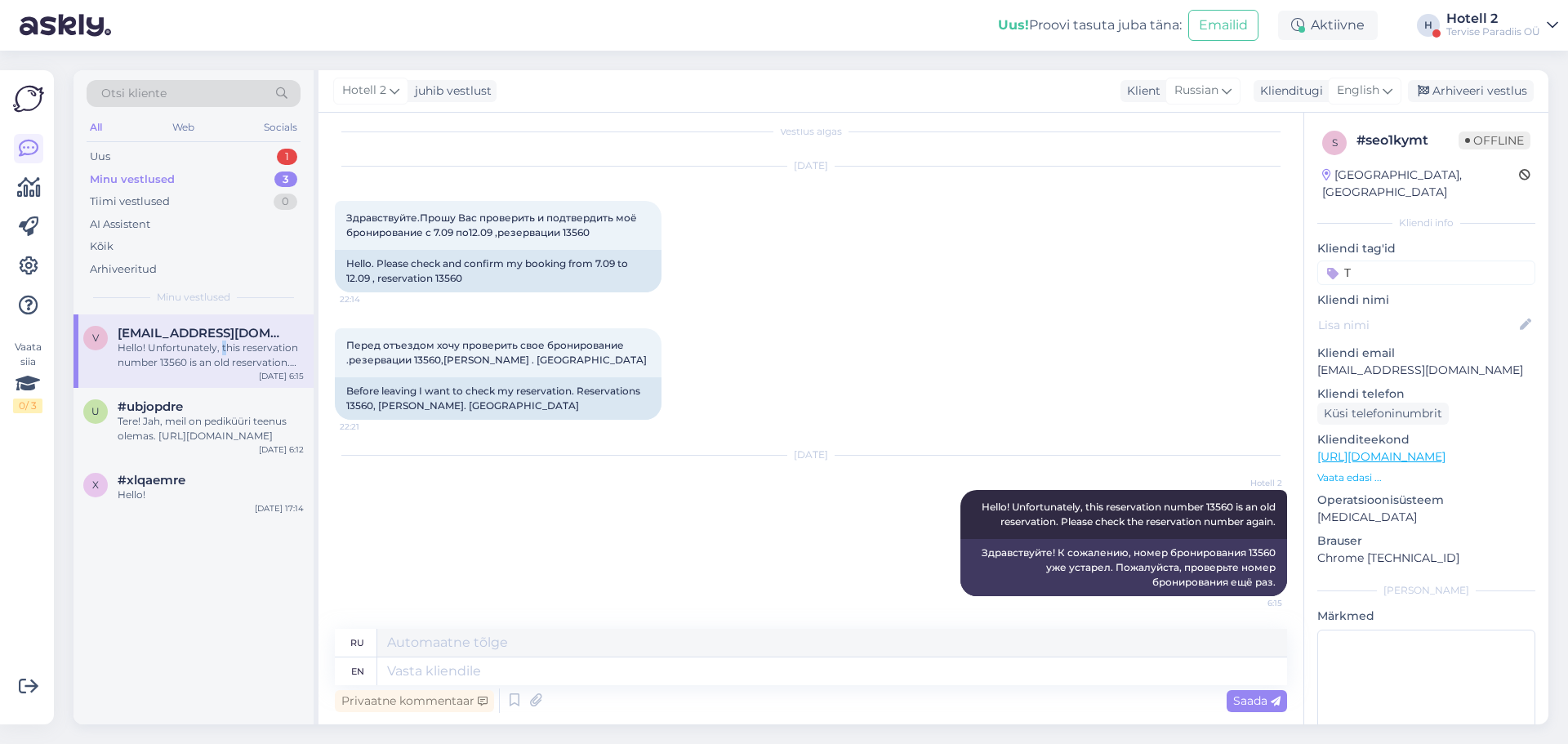
drag, startPoint x: 1451, startPoint y: 94, endPoint x: 1427, endPoint y: 119, distance: 34.7
click at [1451, 94] on div "Arhiveeri vestlus" at bounding box center [1471, 91] width 126 height 22
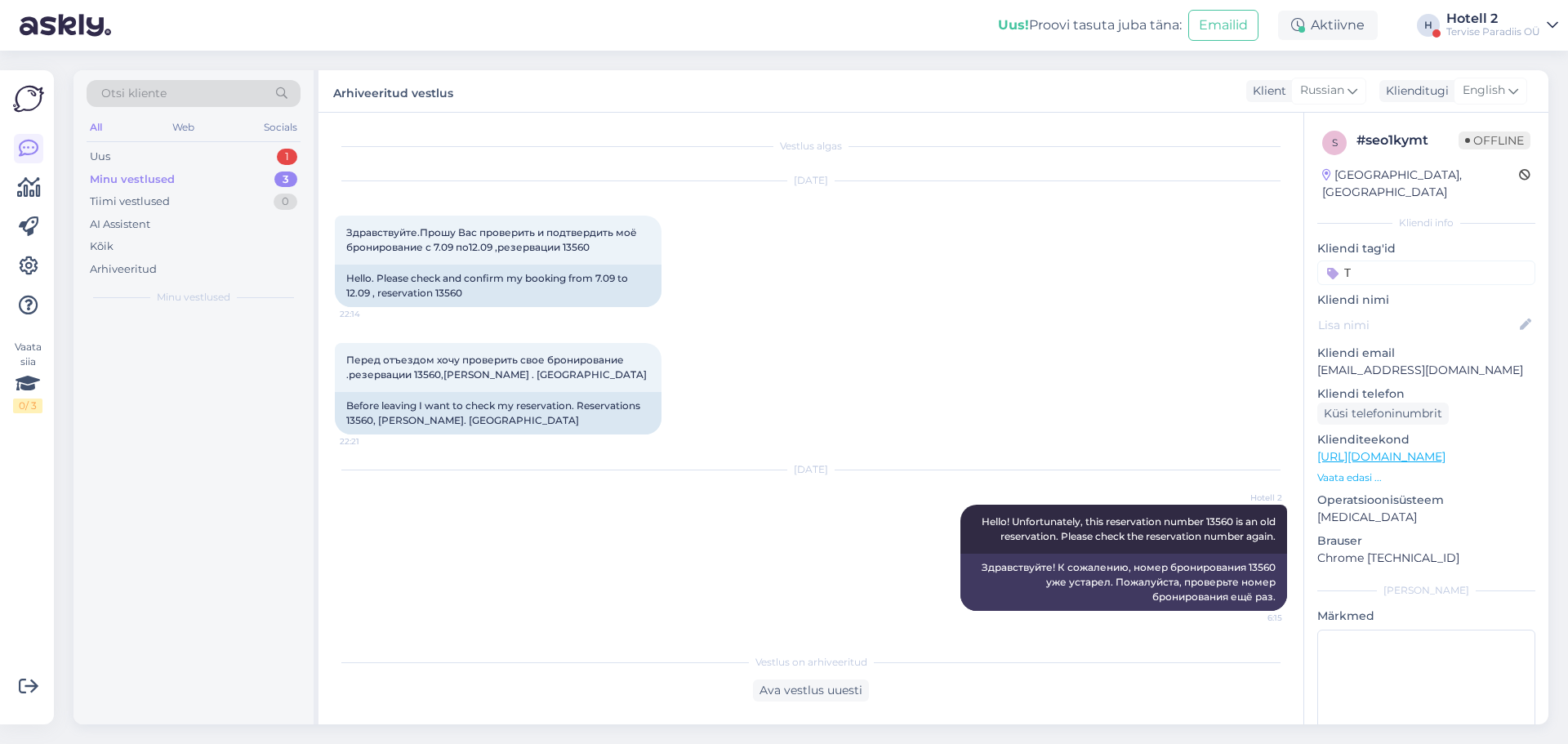
scroll to position [0, 0]
click at [150, 353] on div "Tere! Jah, meil on pediküüri teenus olemas. [URL][DOMAIN_NAME]" at bounding box center [211, 356] width 186 height 29
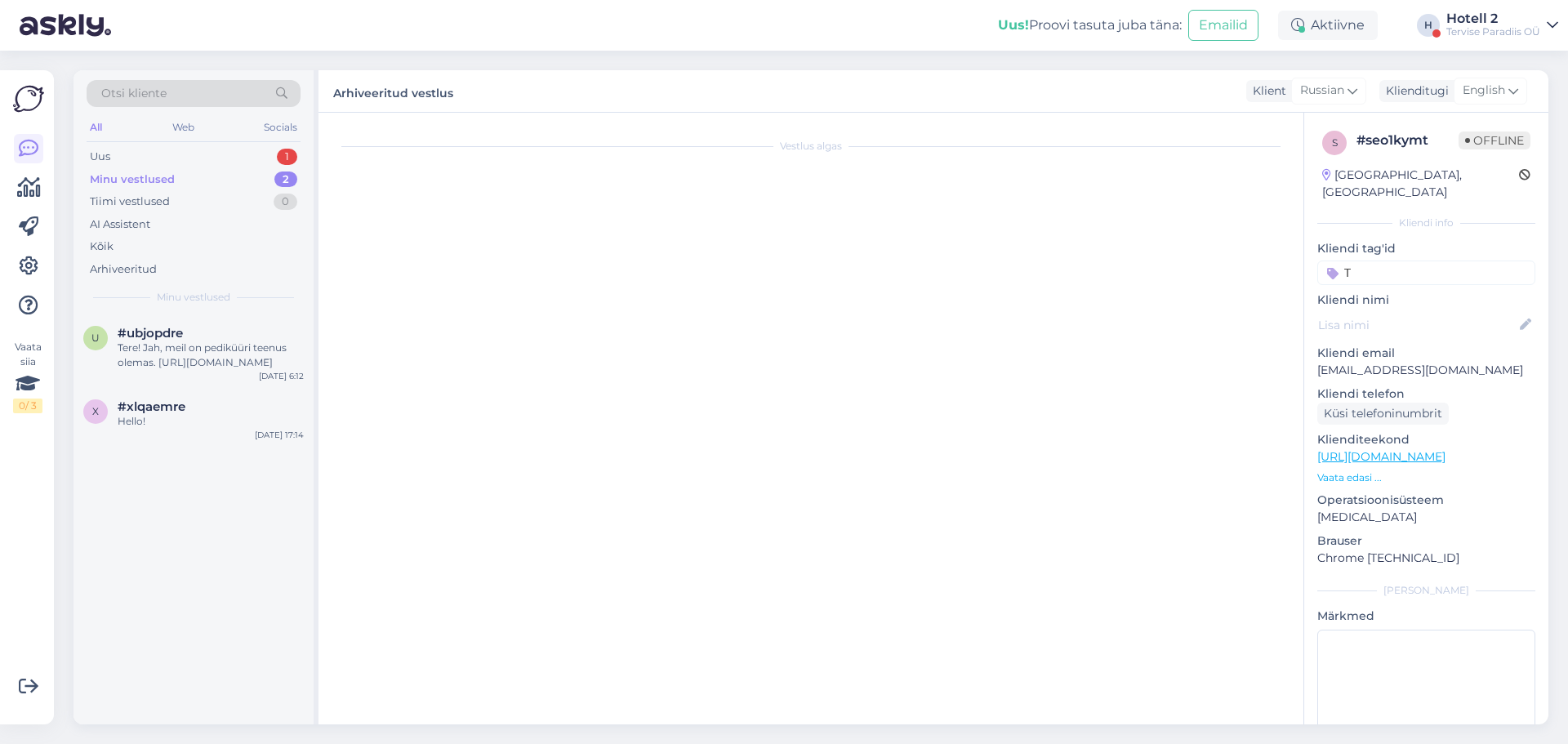
scroll to position [368, 0]
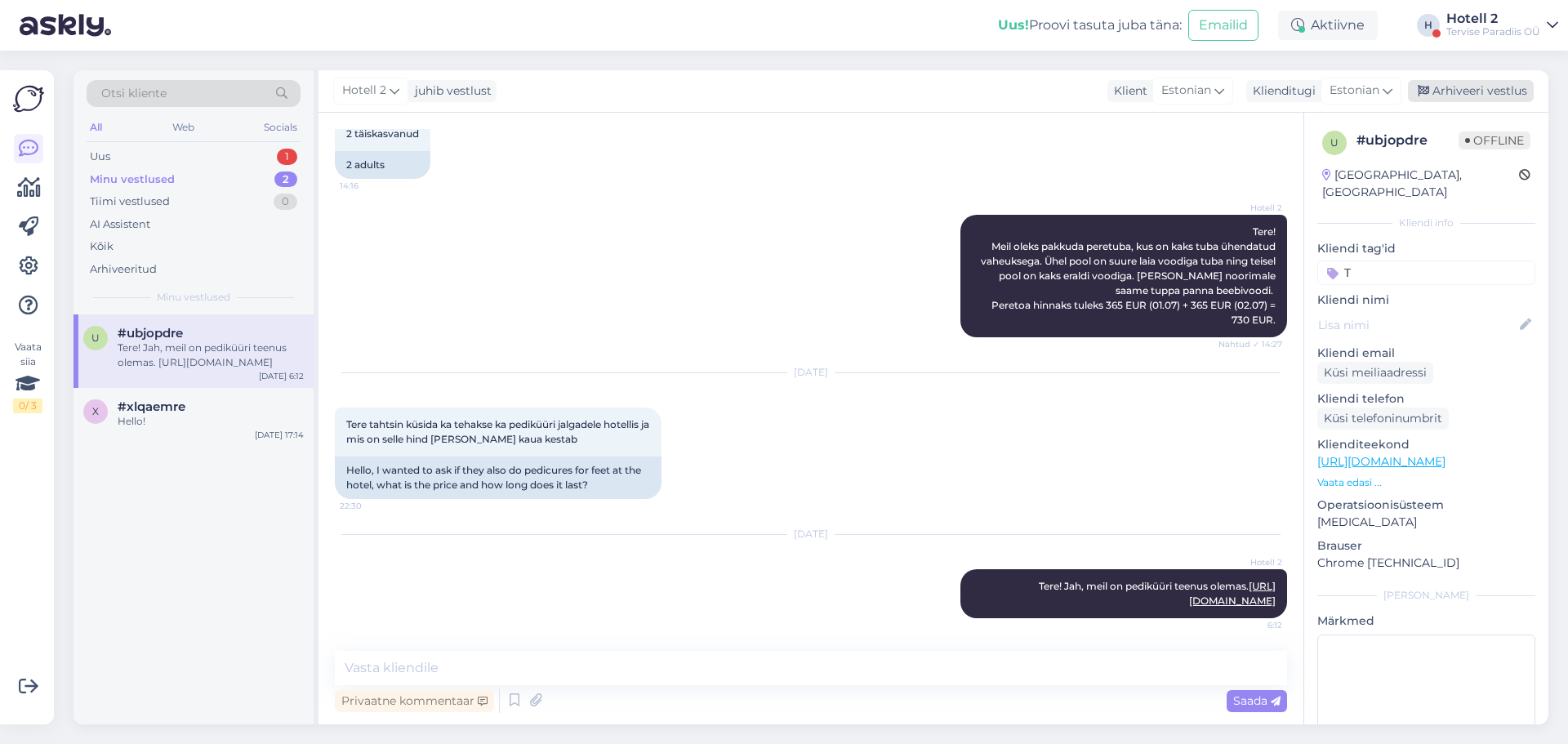
click at [1431, 89] on div "Arhiveeri vestlus" at bounding box center [1471, 91] width 126 height 22
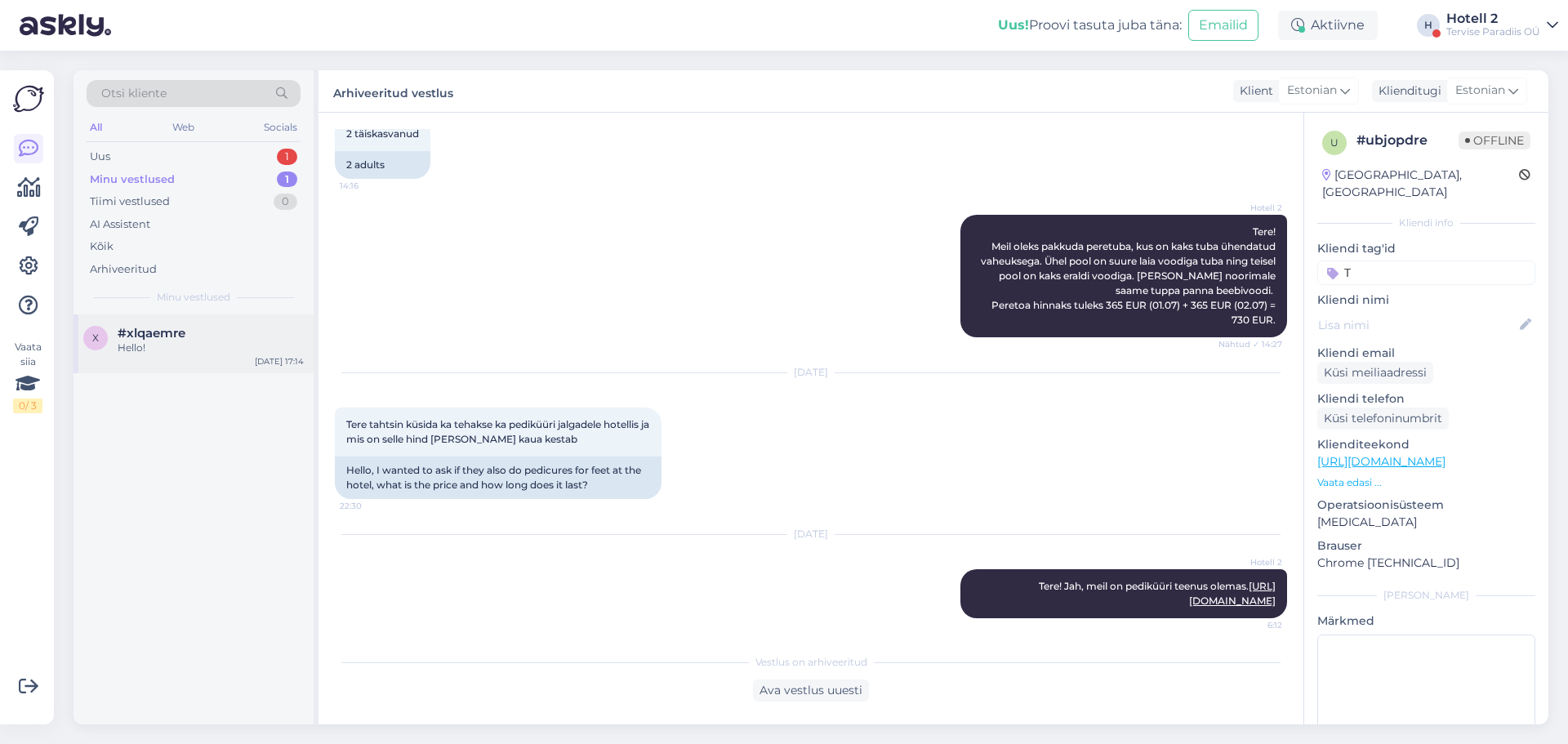
click at [160, 345] on div "Hello!" at bounding box center [211, 348] width 186 height 15
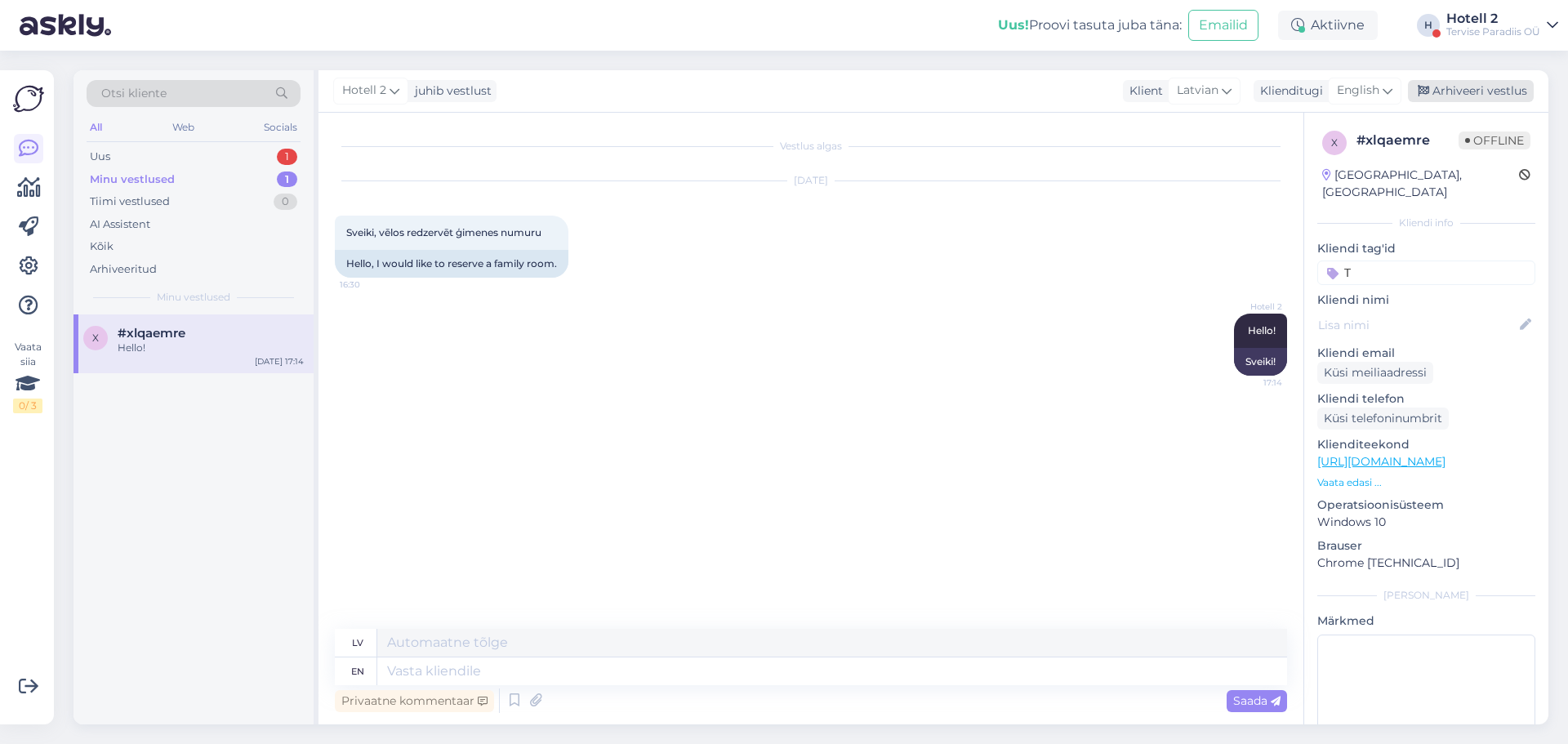
click at [1442, 87] on div "Arhiveeri vestlus" at bounding box center [1471, 91] width 126 height 22
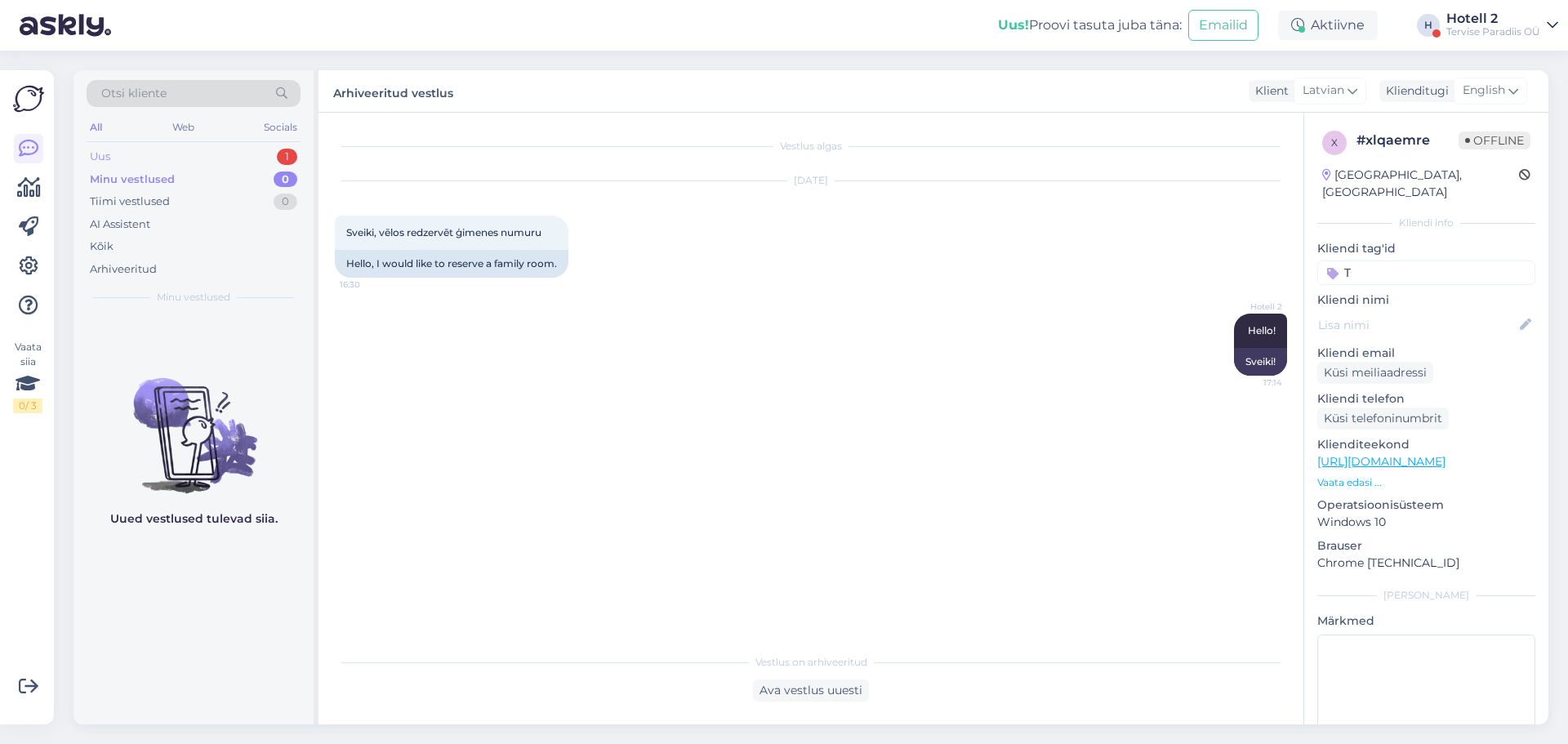
click at [191, 158] on div "Uus 1" at bounding box center [194, 156] width 214 height 23
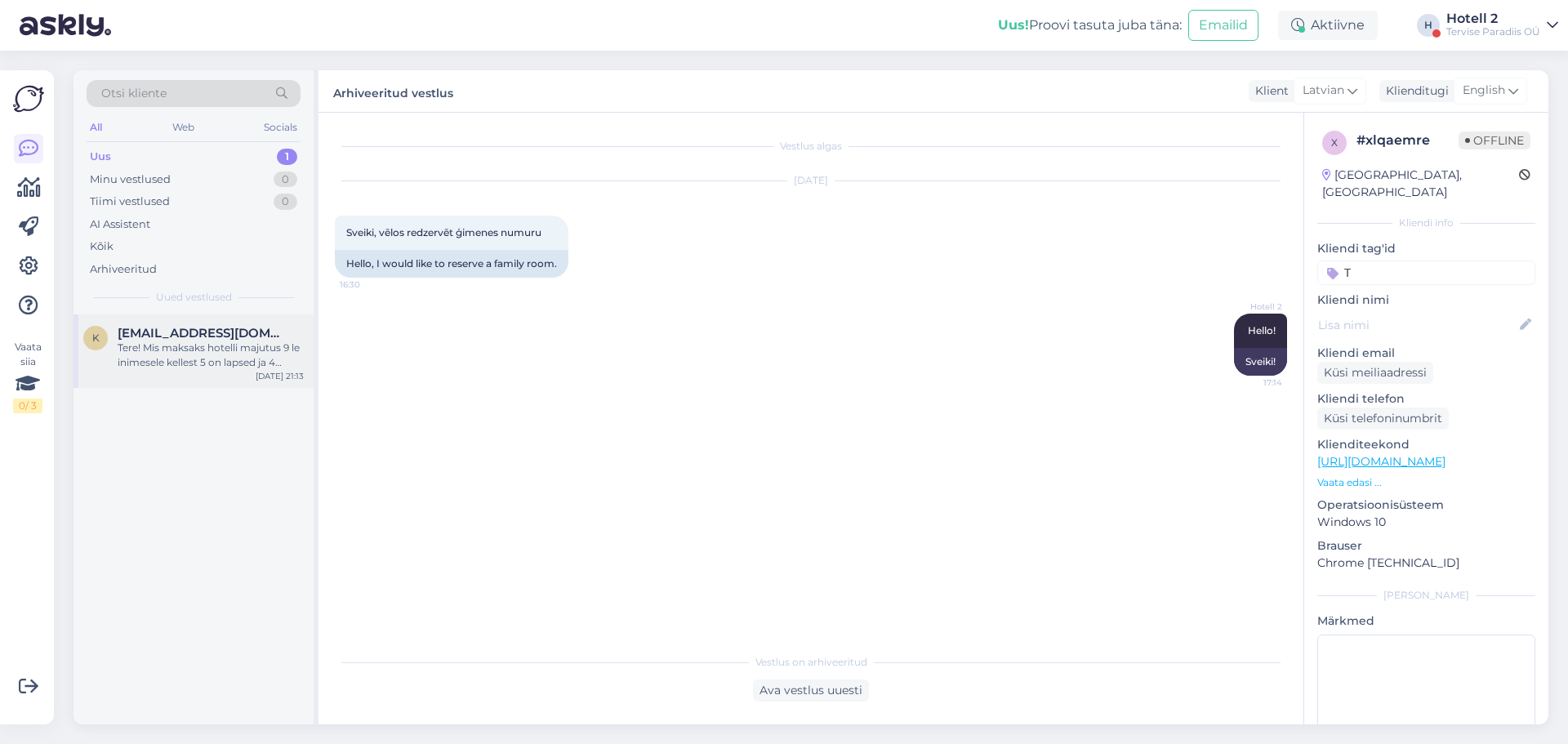
click at [175, 333] on span "[EMAIL_ADDRESS][DOMAIN_NAME]" at bounding box center [203, 334] width 170 height 15
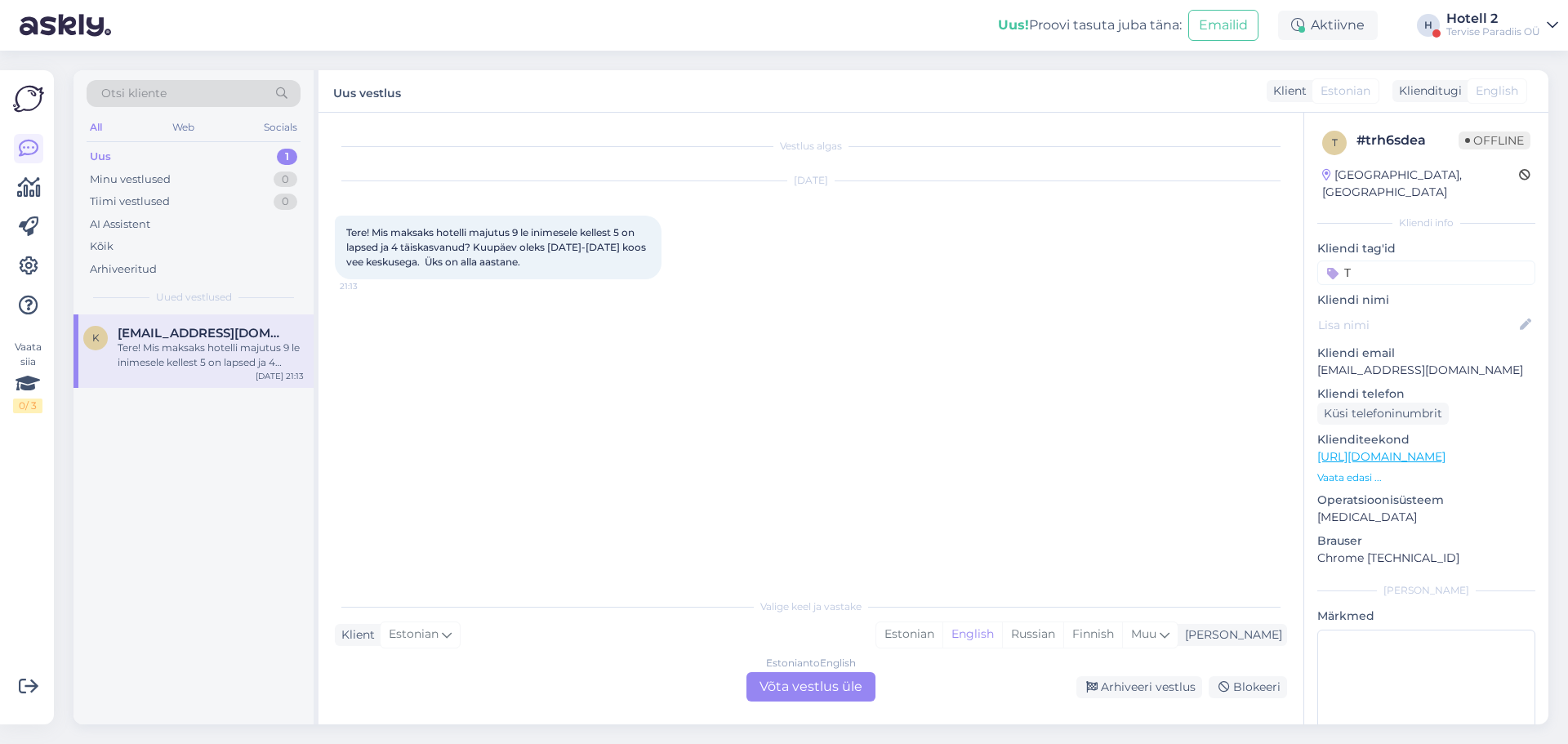
click at [808, 690] on div "Estonian to English Võta vestlus üle" at bounding box center [810, 686] width 129 height 29
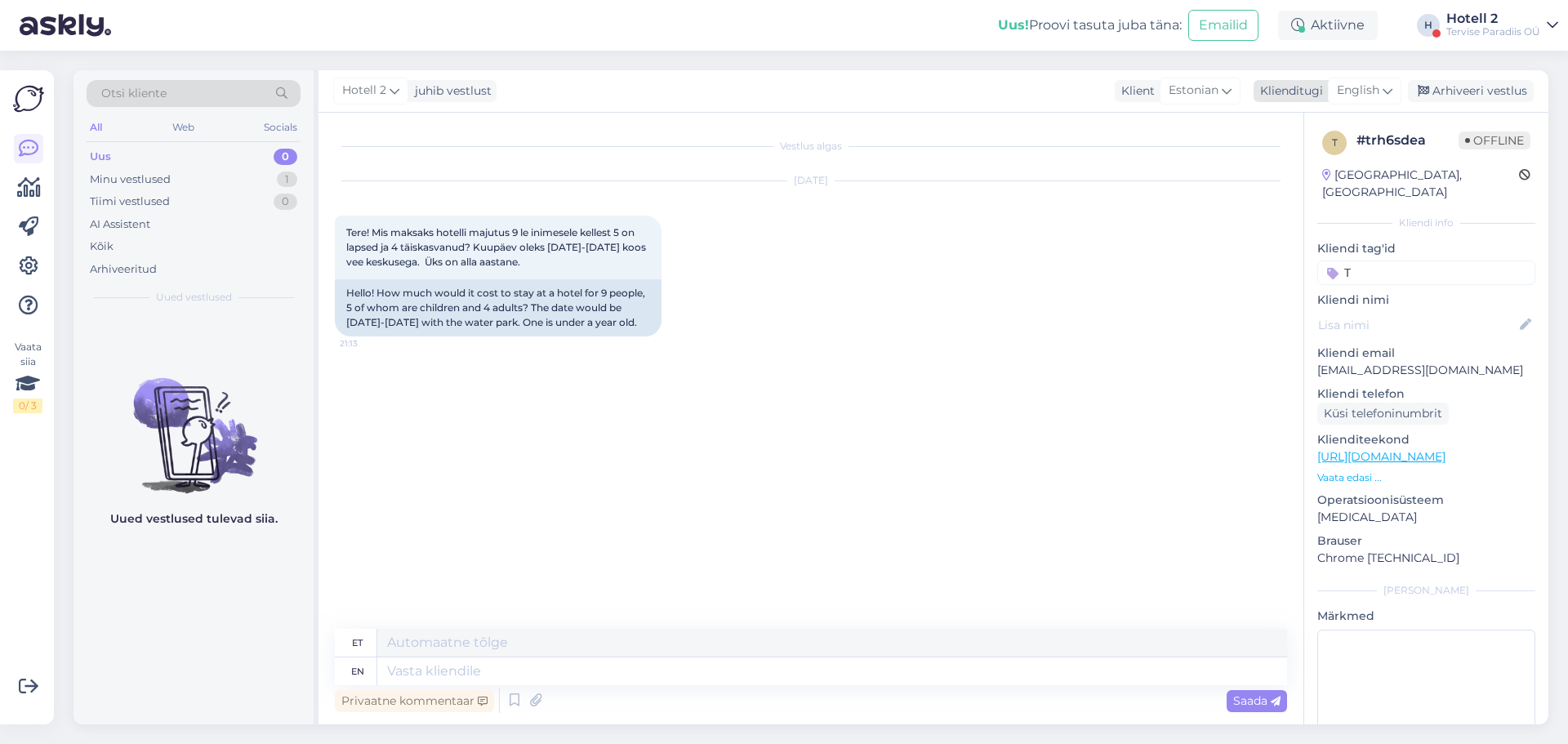
click at [1345, 85] on span "English" at bounding box center [1358, 90] width 42 height 18
click at [1360, 90] on span "English" at bounding box center [1358, 90] width 42 height 18
click at [1370, 90] on span "English" at bounding box center [1358, 90] width 42 height 18
click at [1325, 179] on link "Estonian" at bounding box center [1328, 189] width 180 height 27
click at [485, 661] on textarea at bounding box center [810, 668] width 952 height 35
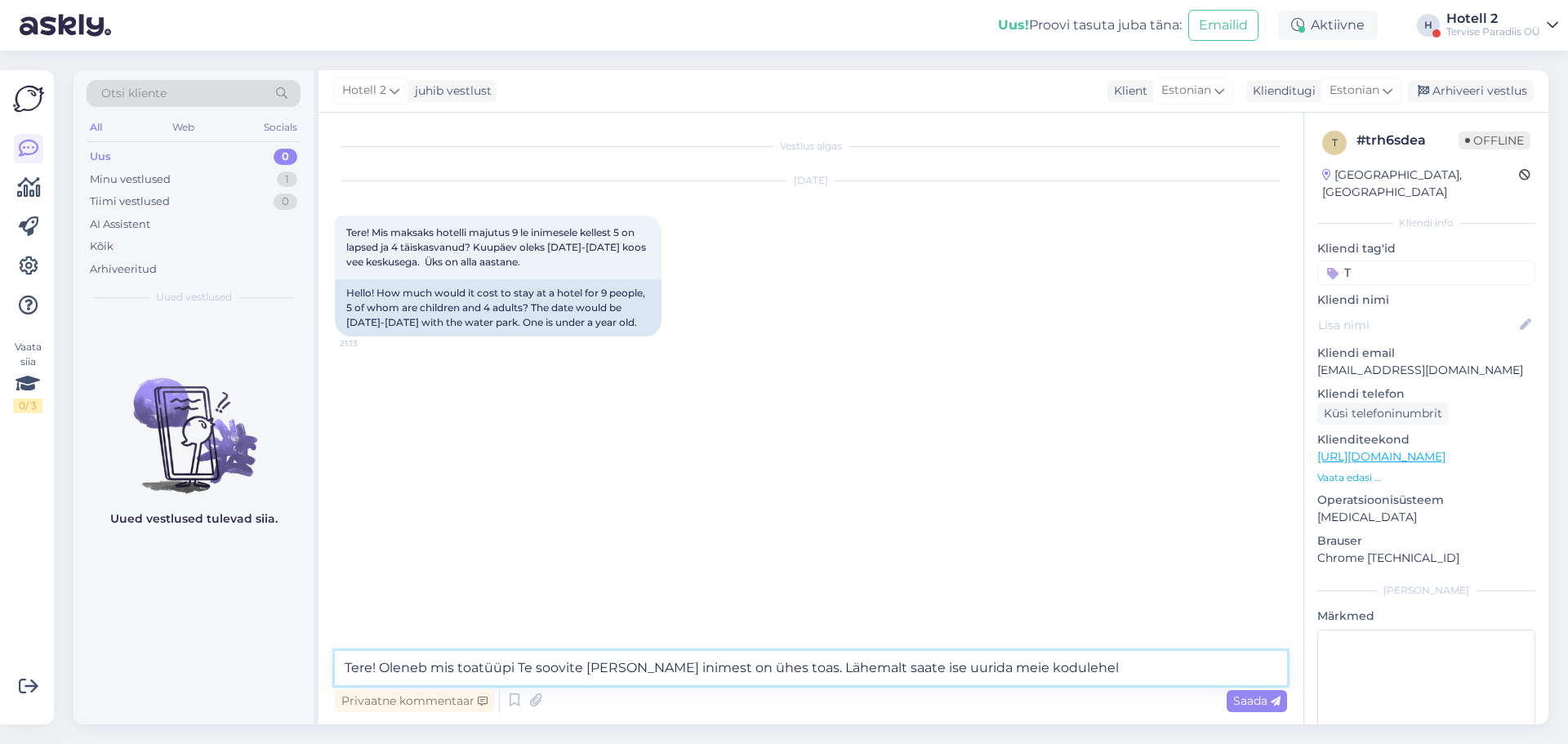
paste textarea "[URL][DOMAIN_NAME]"
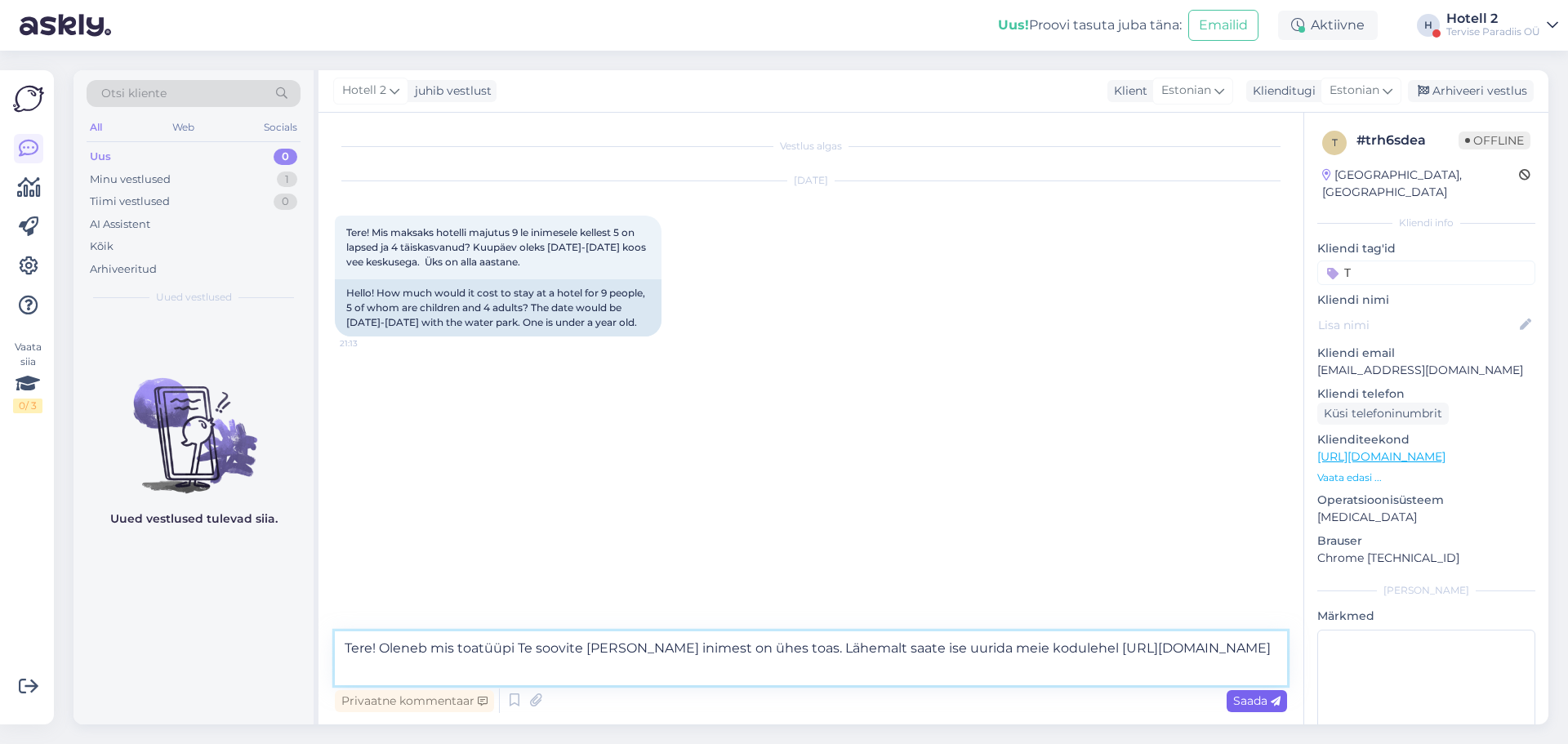
type textarea "Tere! Oleneb mis toatüüpi Te soovite [PERSON_NAME] inimest on ühes toas. Lähema…"
click at [1240, 690] on div "Saada" at bounding box center [1256, 701] width 60 height 22
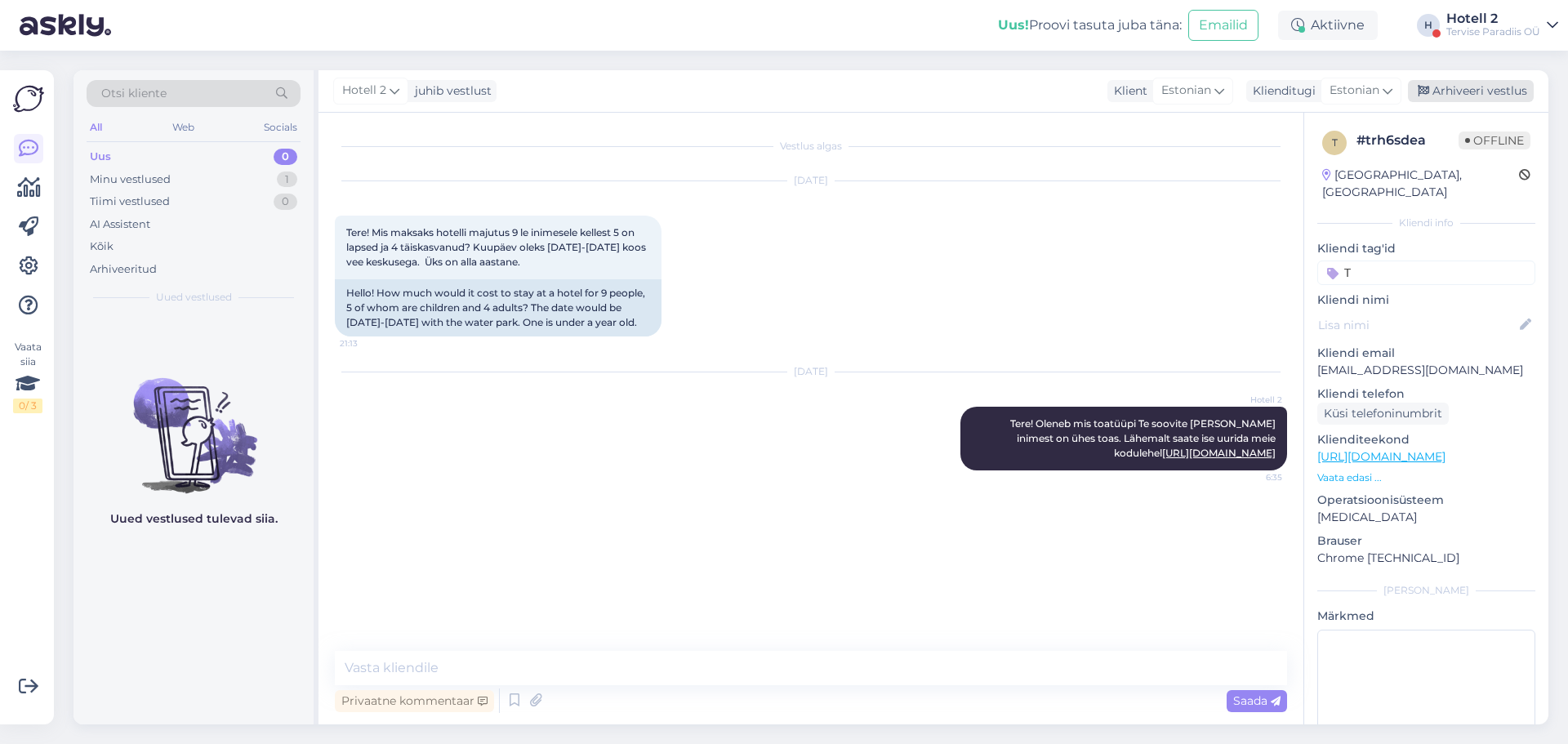
click at [1468, 94] on div "Arhiveeri vestlus" at bounding box center [1471, 91] width 126 height 22
